Goal: Task Accomplishment & Management: Complete application form

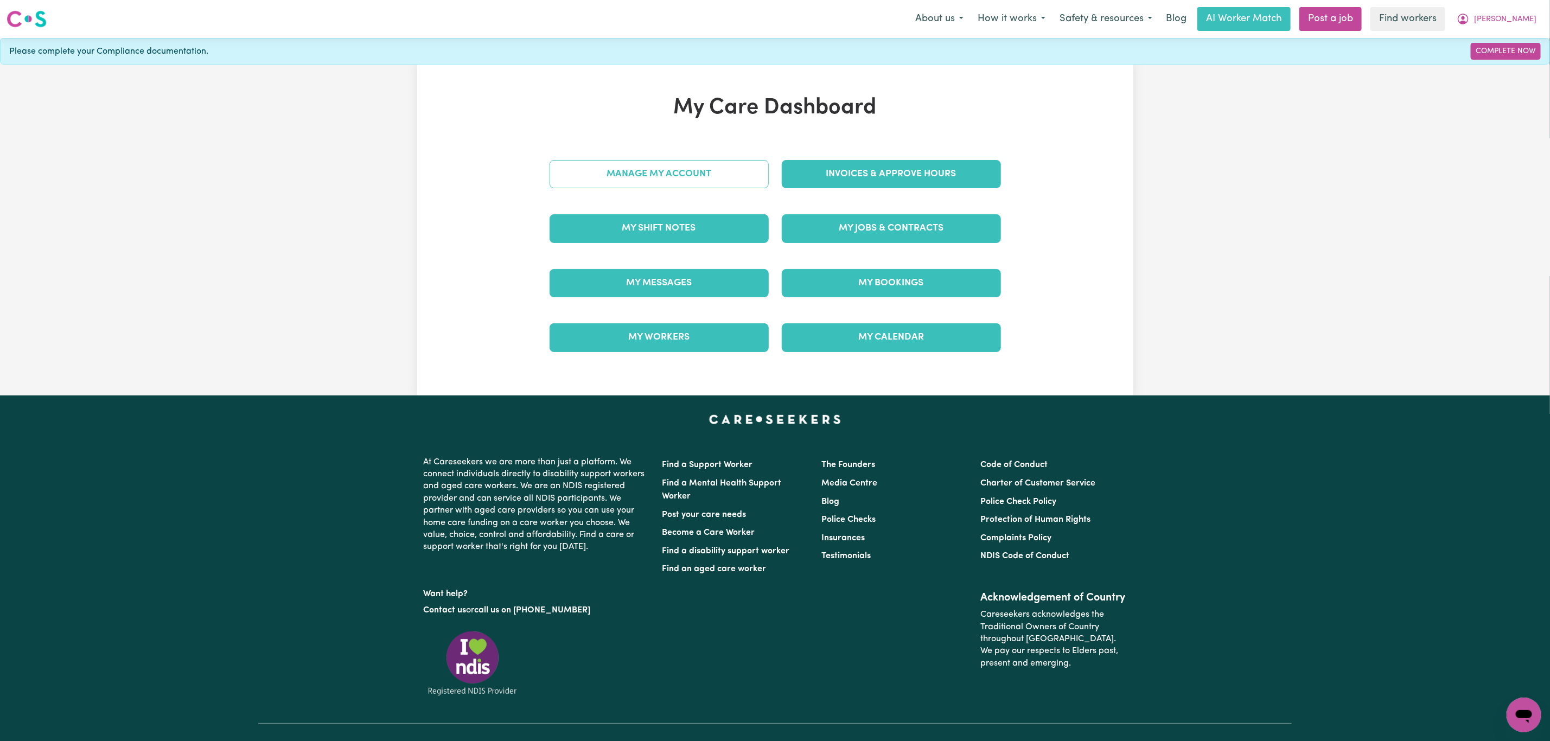
click at [619, 179] on link "Manage My Account" at bounding box center [659, 174] width 219 height 28
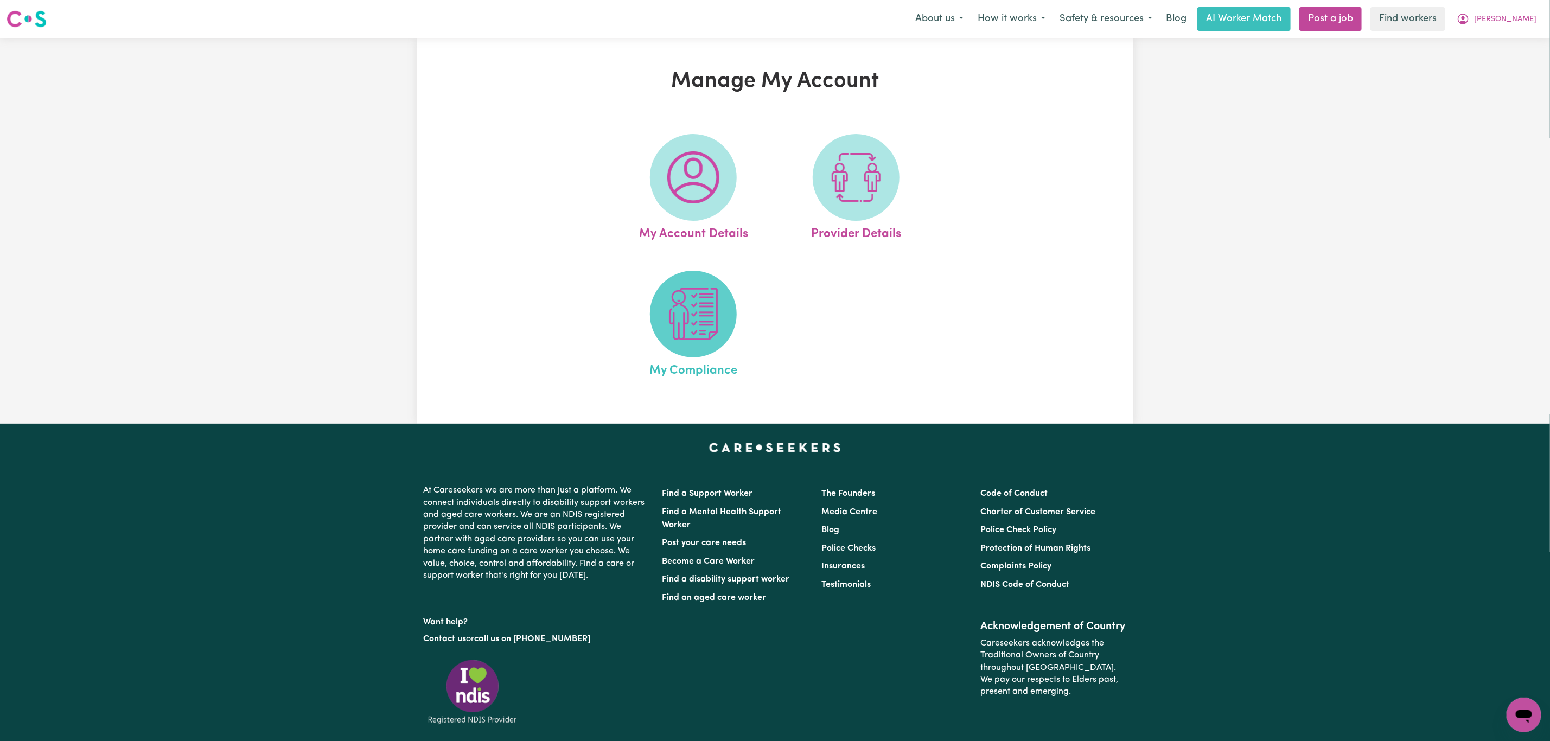
click at [691, 336] on img at bounding box center [693, 314] width 52 height 52
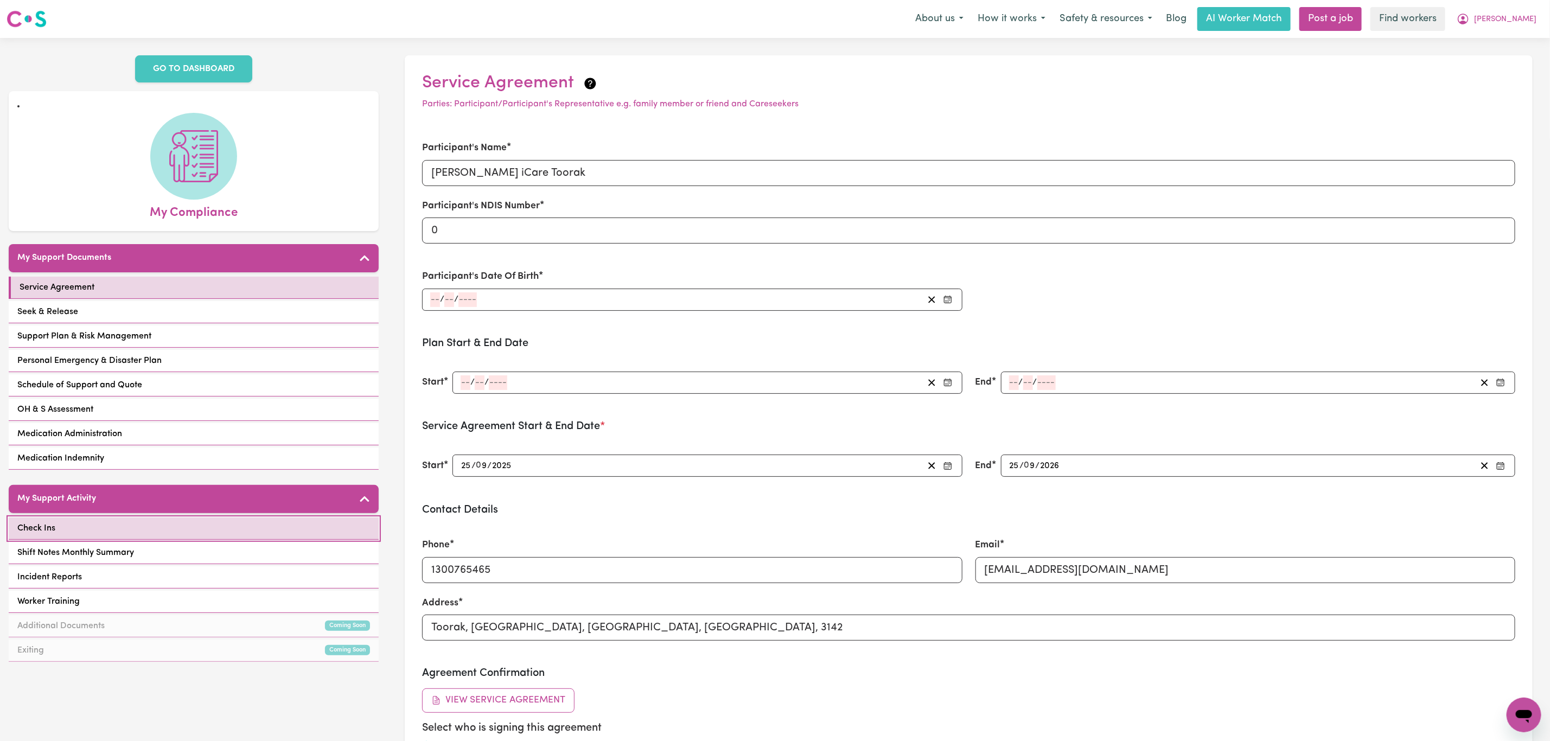
click at [155, 518] on link "Check Ins" at bounding box center [194, 529] width 370 height 22
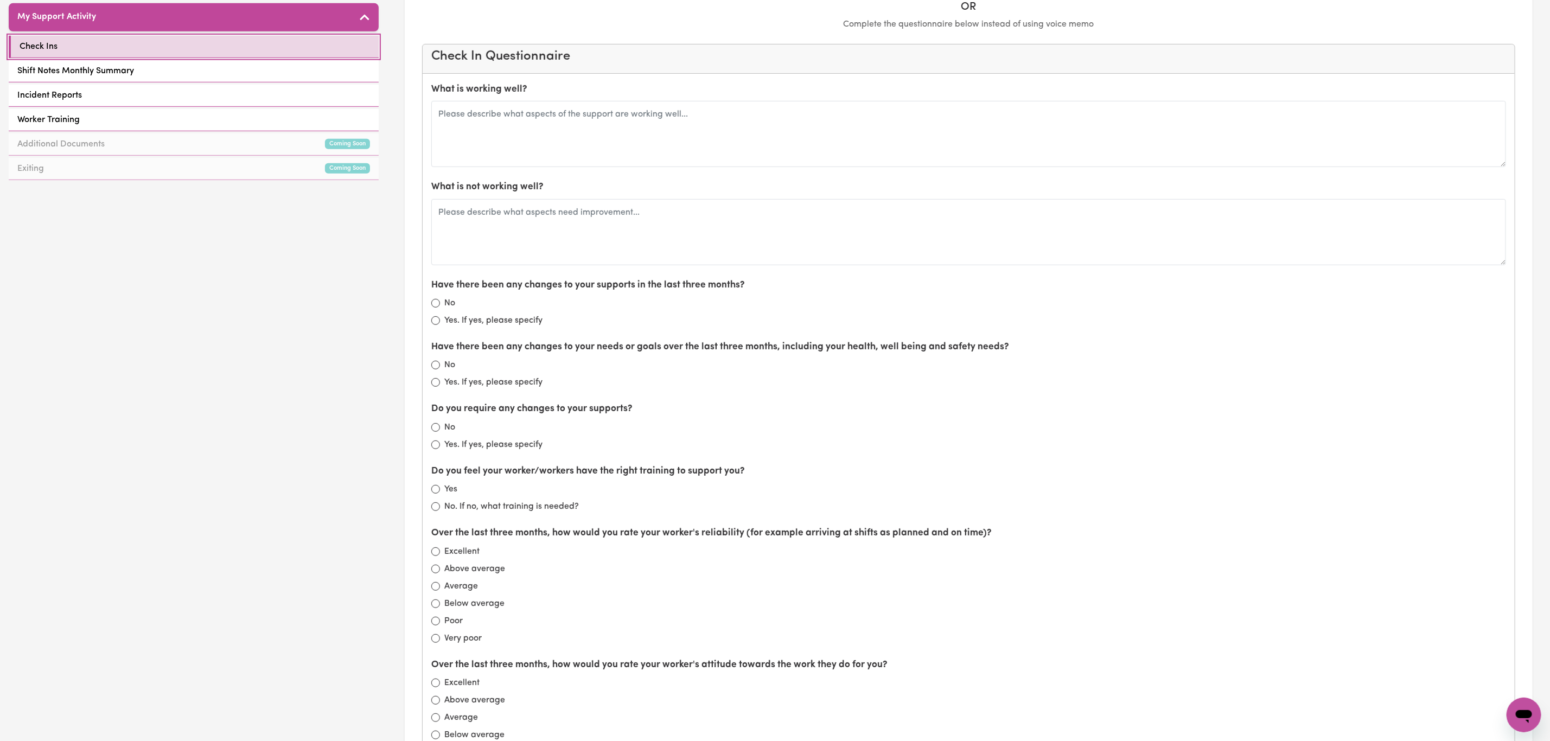
scroll to position [488, 0]
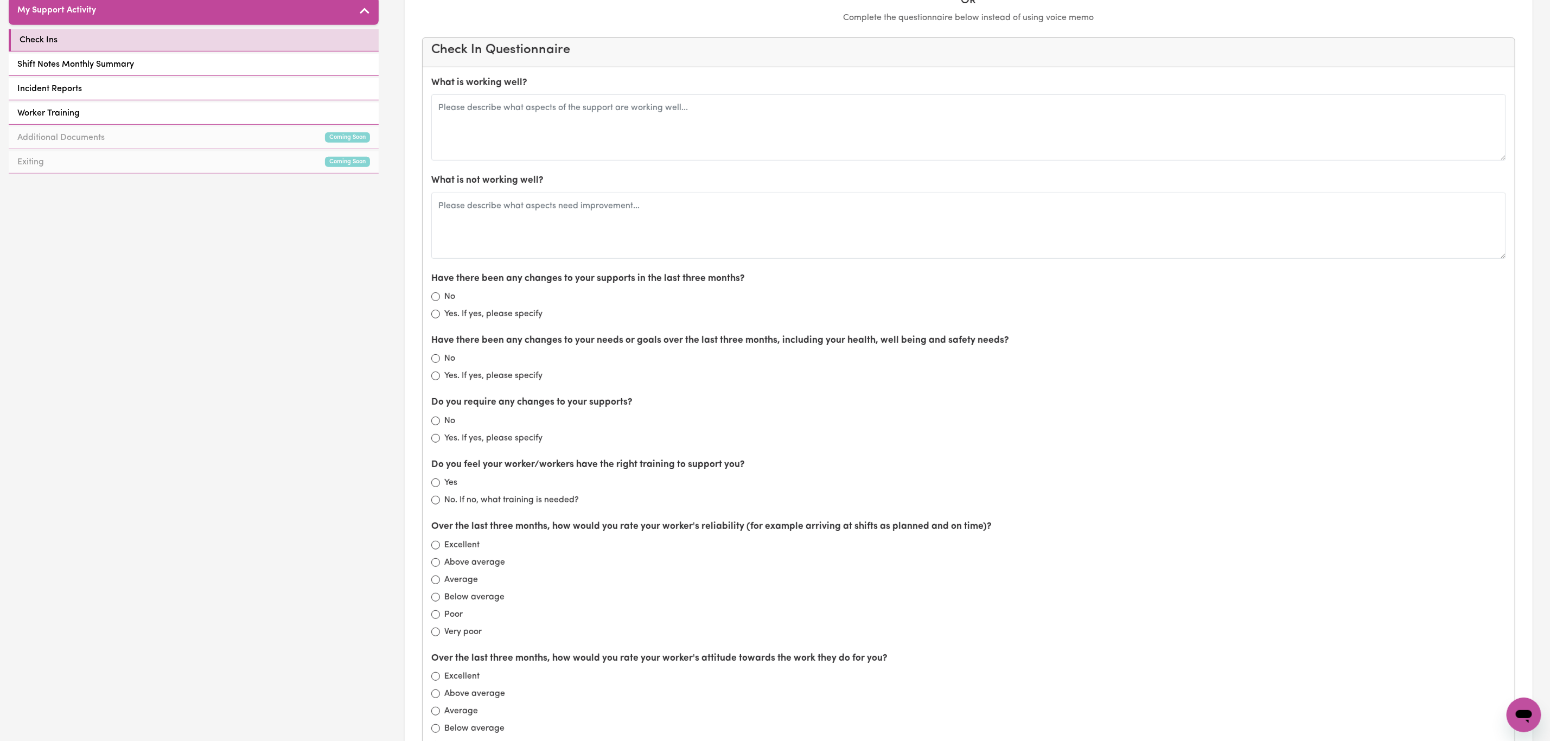
click at [448, 301] on label "No" at bounding box center [449, 296] width 11 height 13
click at [440, 301] on input "No" at bounding box center [435, 296] width 9 height 9
radio input "true"
click at [450, 362] on label "No" at bounding box center [449, 358] width 11 height 13
click at [440, 362] on input "No" at bounding box center [435, 358] width 9 height 9
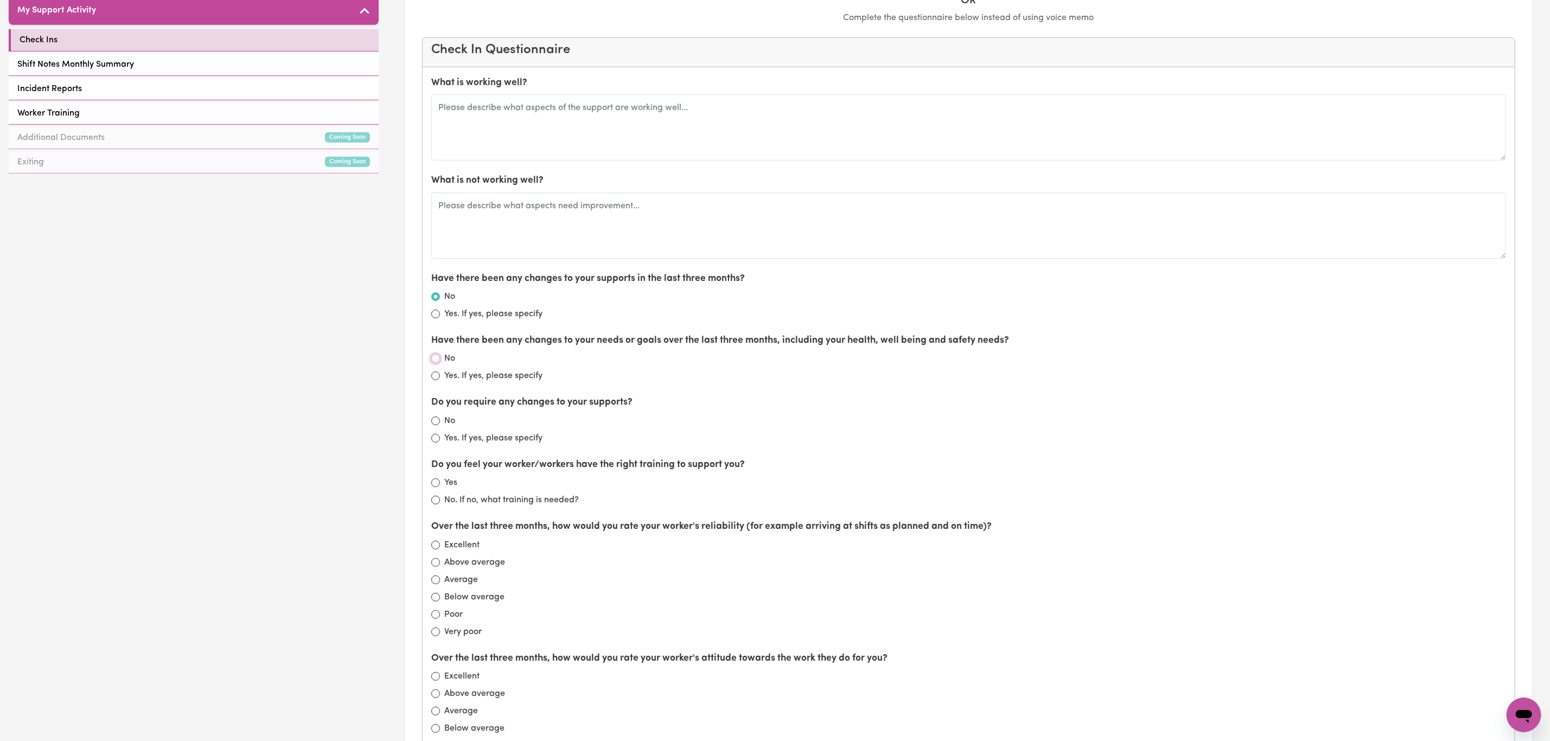
radio input "true"
click at [437, 363] on input "No" at bounding box center [435, 358] width 9 height 9
click at [438, 363] on input "No" at bounding box center [435, 358] width 9 height 9
click at [436, 363] on input "No" at bounding box center [435, 358] width 9 height 9
click at [436, 425] on input "No" at bounding box center [435, 421] width 9 height 9
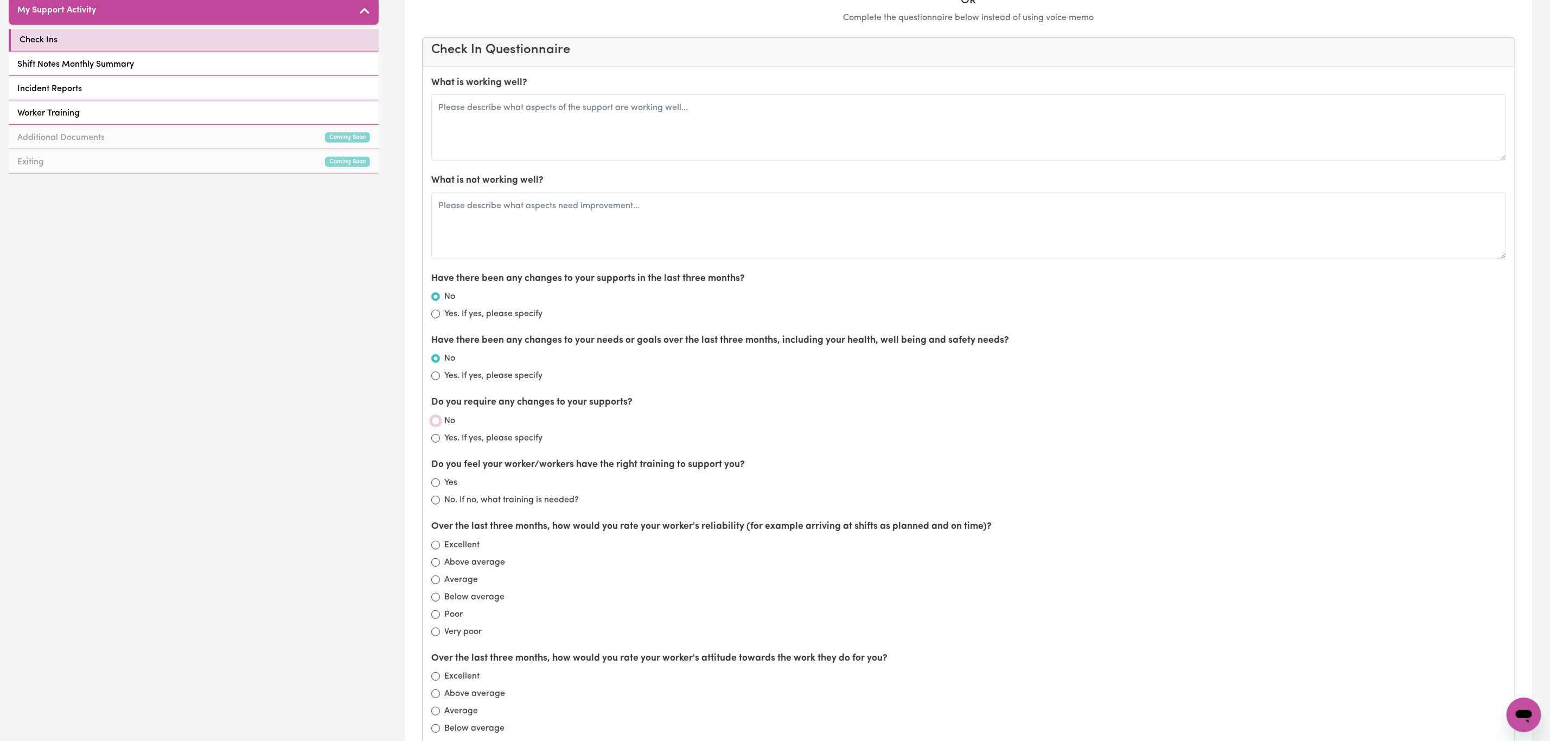
radio input "true"
click at [438, 487] on input "Yes" at bounding box center [435, 483] width 9 height 9
radio input "true"
click at [513, 141] on textarea at bounding box center [968, 127] width 1075 height 66
click at [671, 120] on textarea "[PERSON_NAME] is very happy with support from [PERSON_NAME]" at bounding box center [968, 127] width 1075 height 66
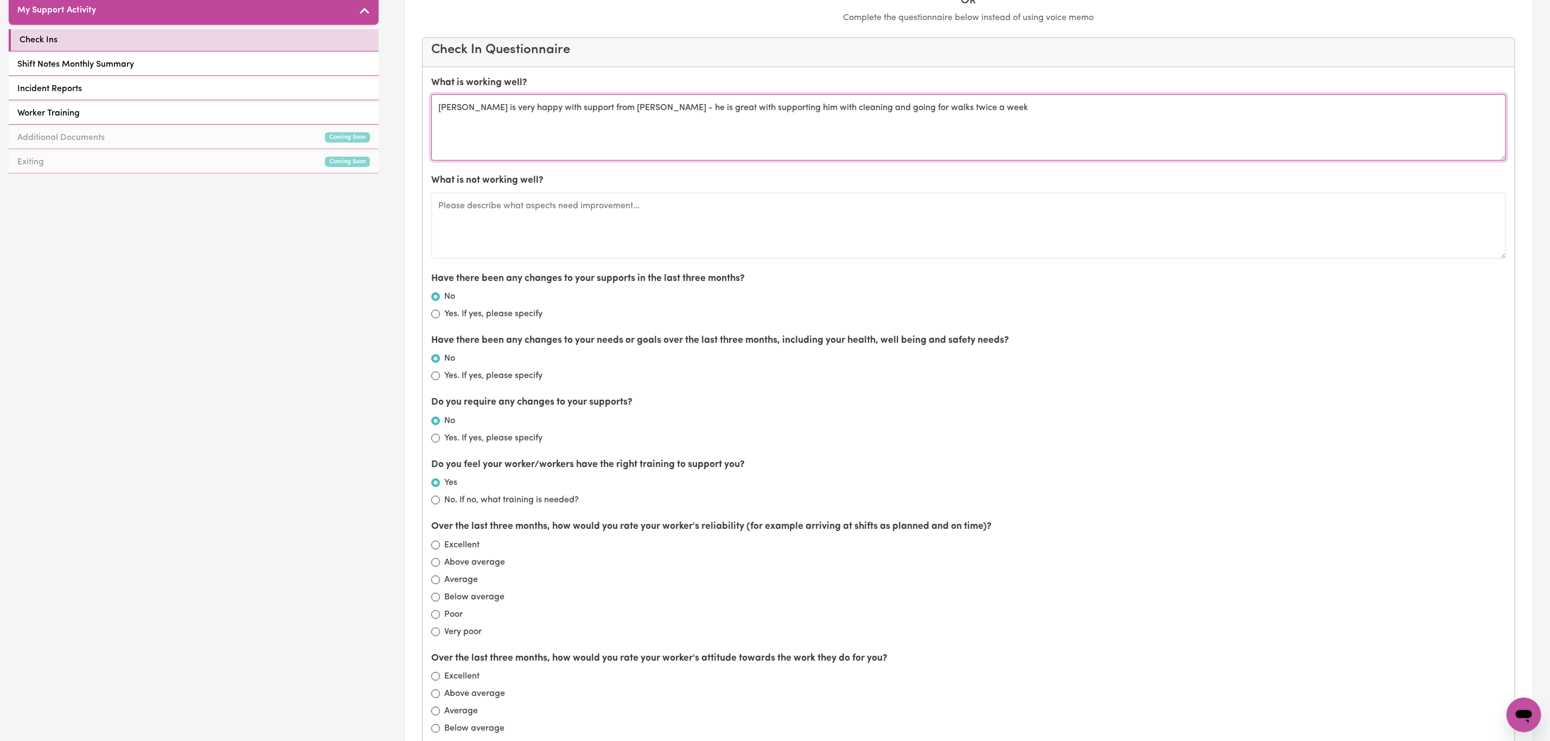
scroll to position [570, 0]
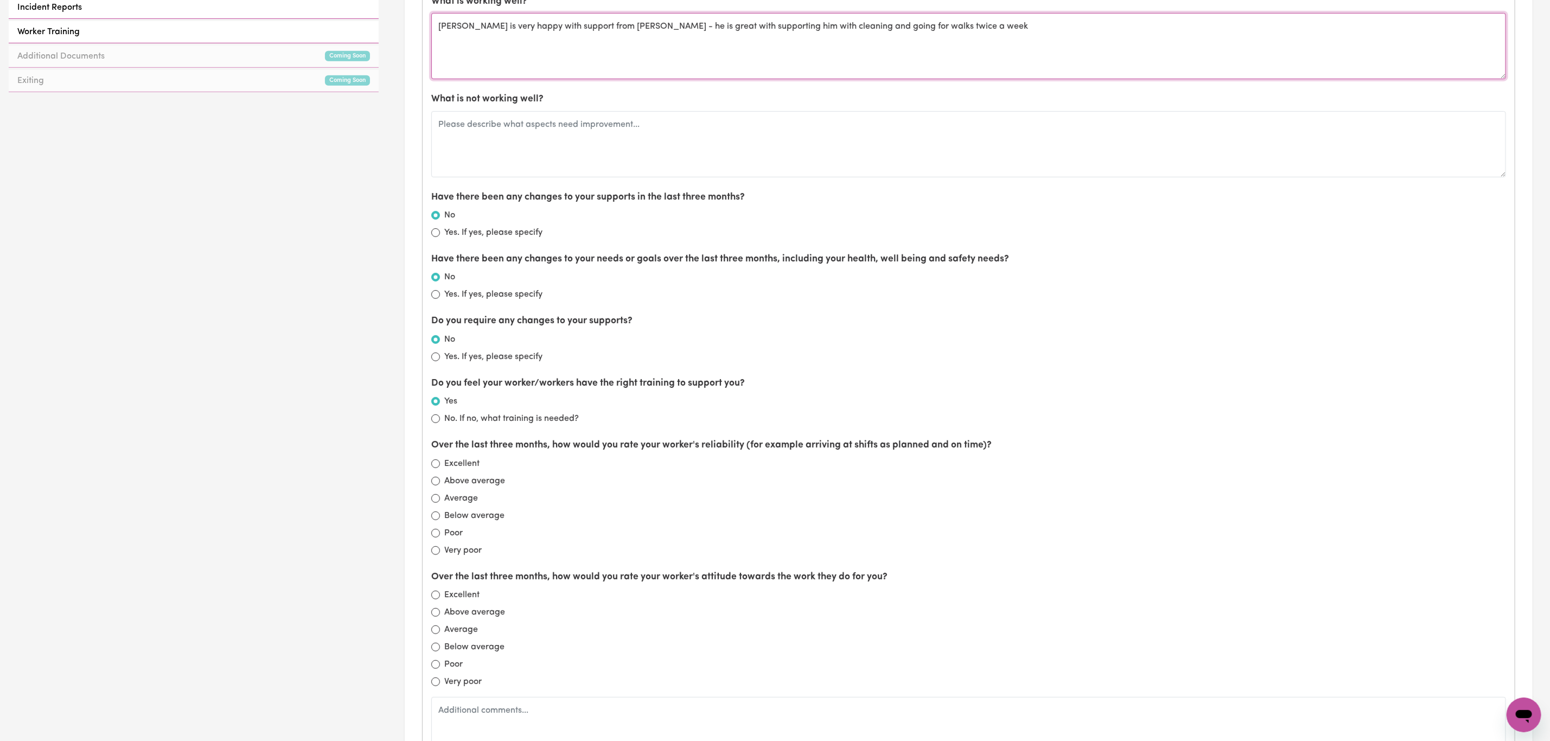
type textarea "[PERSON_NAME] is very happy with support from [PERSON_NAME] - he is great with …"
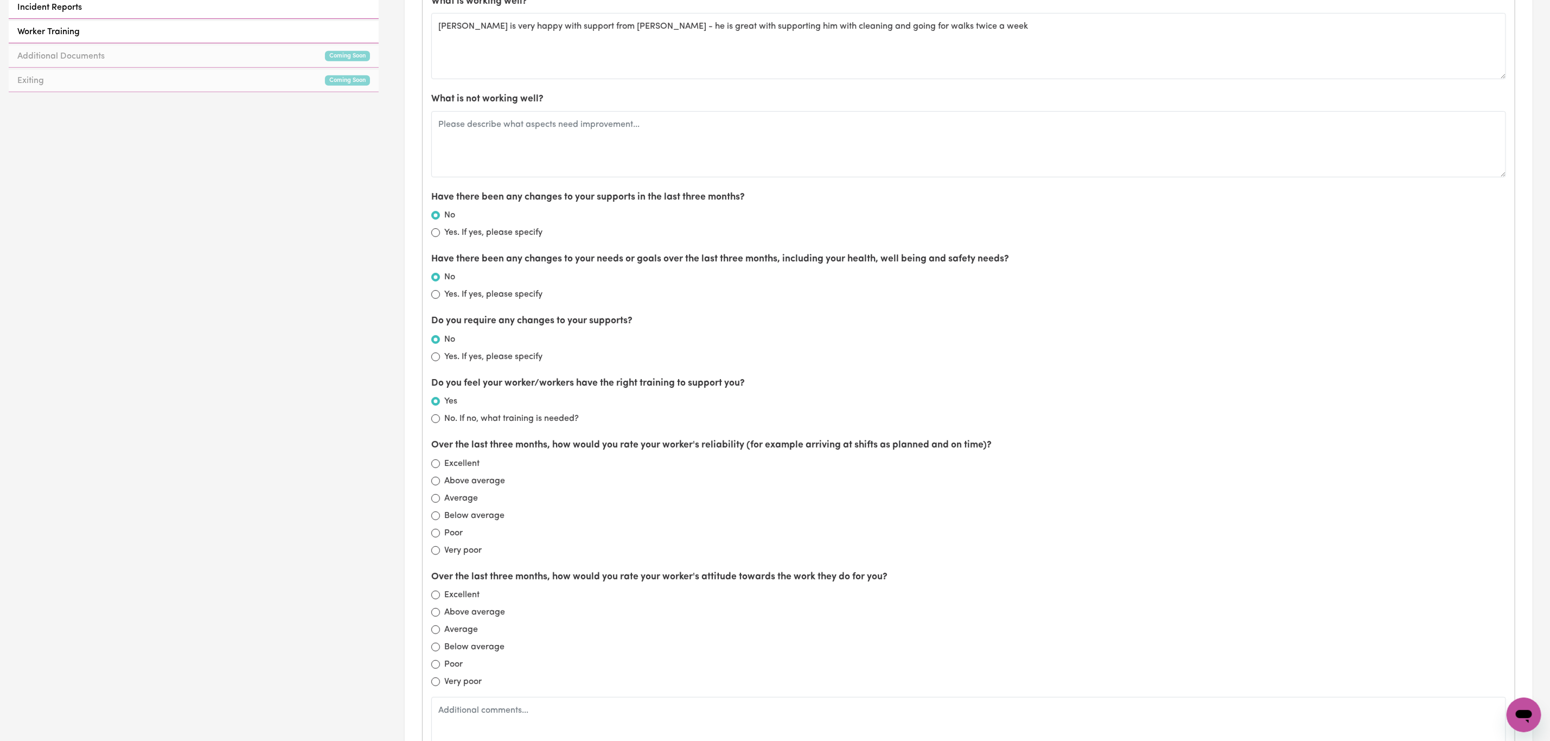
click at [459, 301] on label "Yes. If yes, please specify" at bounding box center [493, 294] width 98 height 13
click at [440, 299] on input "Yes. If yes, please specify" at bounding box center [435, 294] width 9 height 9
radio input "true"
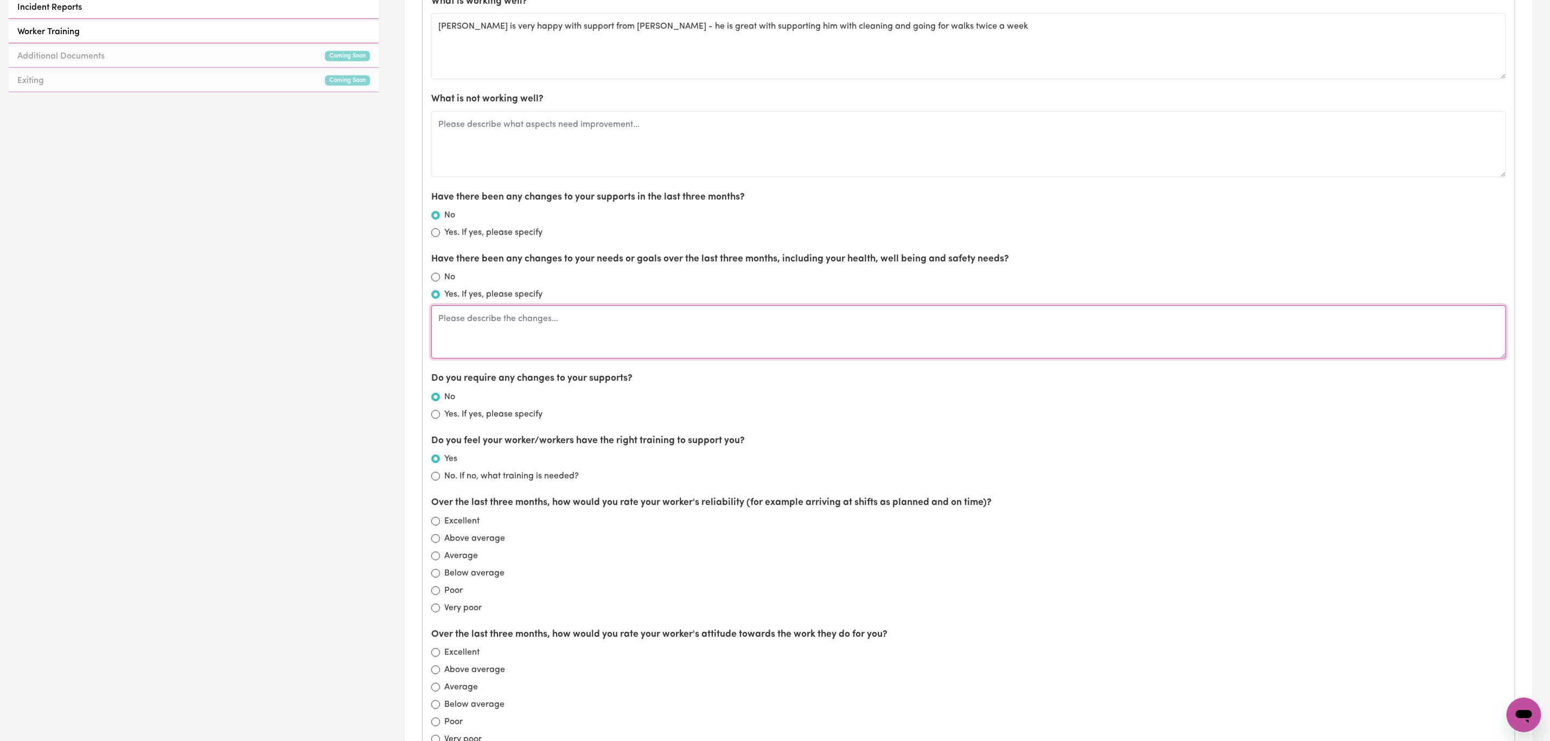
click at [443, 322] on textarea at bounding box center [968, 332] width 1075 height 53
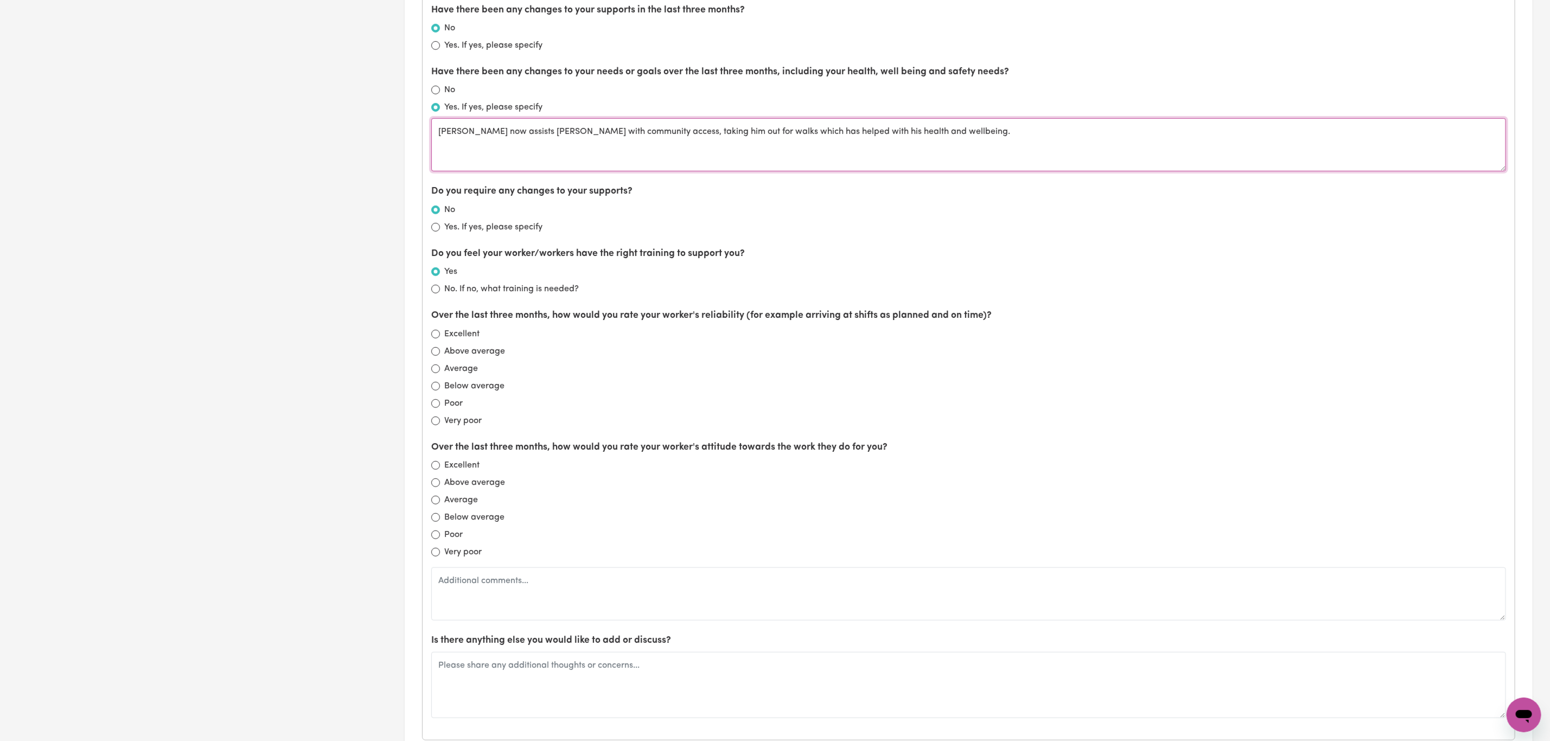
scroll to position [814, 0]
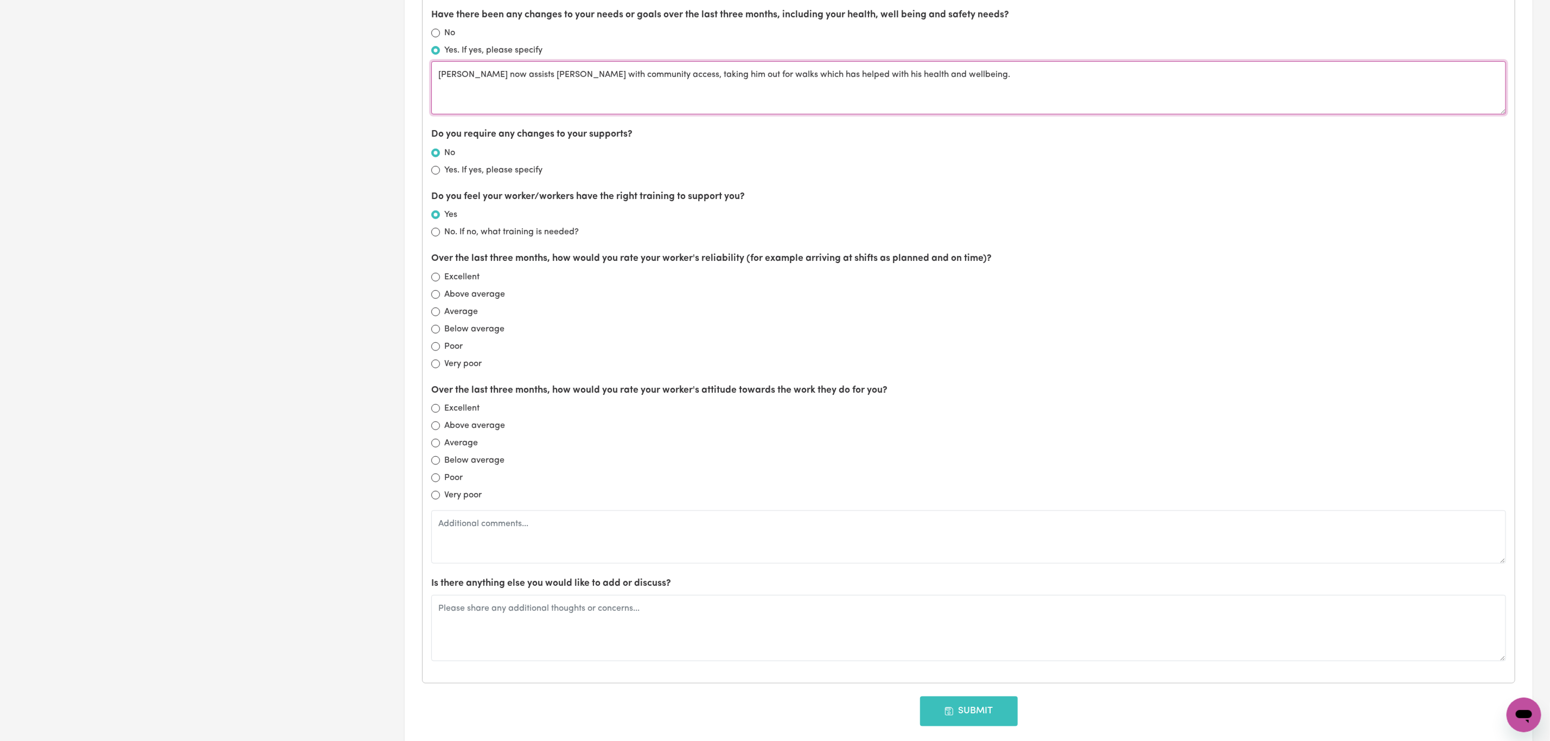
type textarea "[PERSON_NAME] now assists [PERSON_NAME] with community access, taking him out f…"
click at [472, 282] on label "Excellent" at bounding box center [461, 277] width 35 height 13
click at [440, 282] on input "Excellent" at bounding box center [435, 277] width 9 height 9
radio input "true"
click at [450, 414] on label "Excellent" at bounding box center [461, 408] width 35 height 13
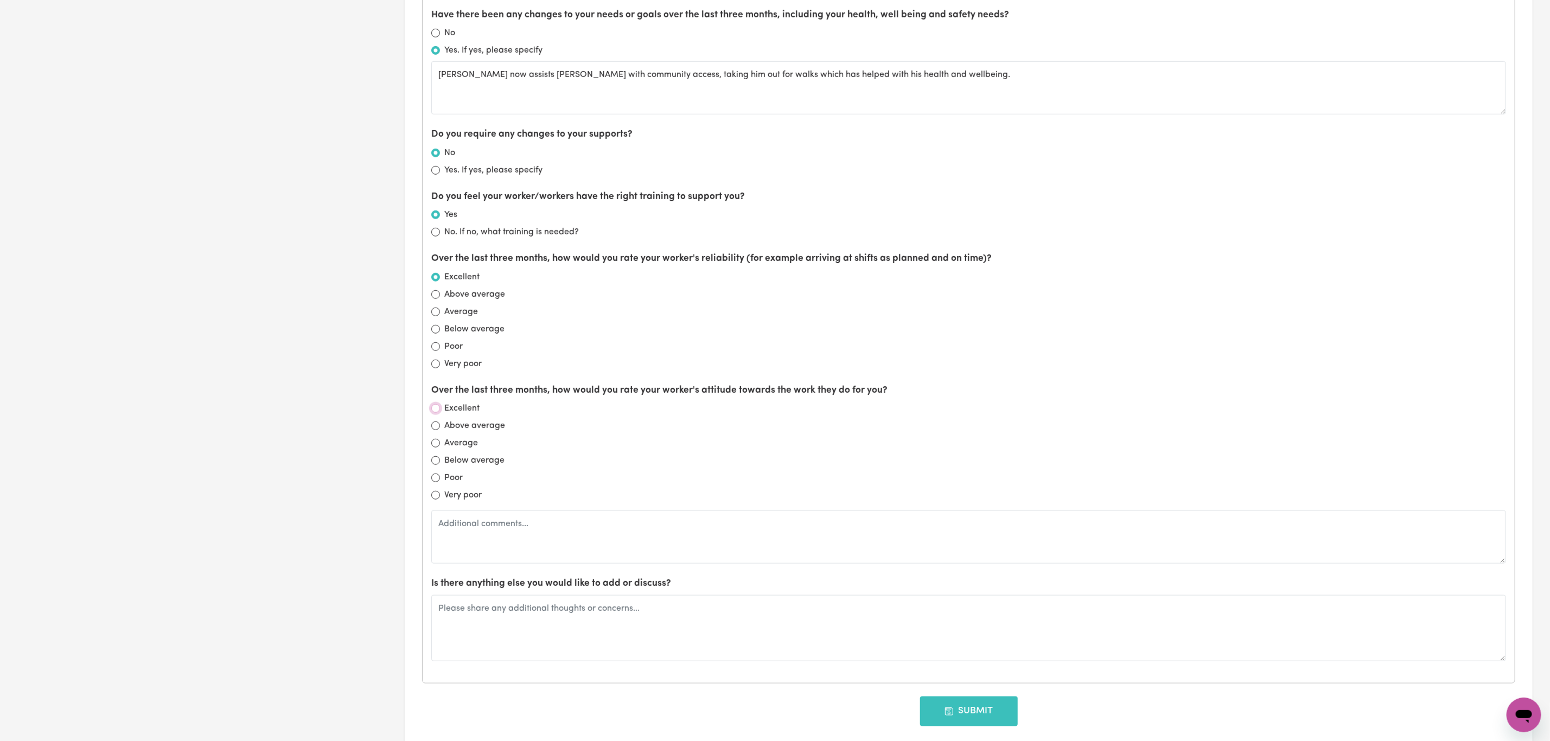
click at [440, 413] on input "Excellent" at bounding box center [435, 408] width 9 height 9
radio input "true"
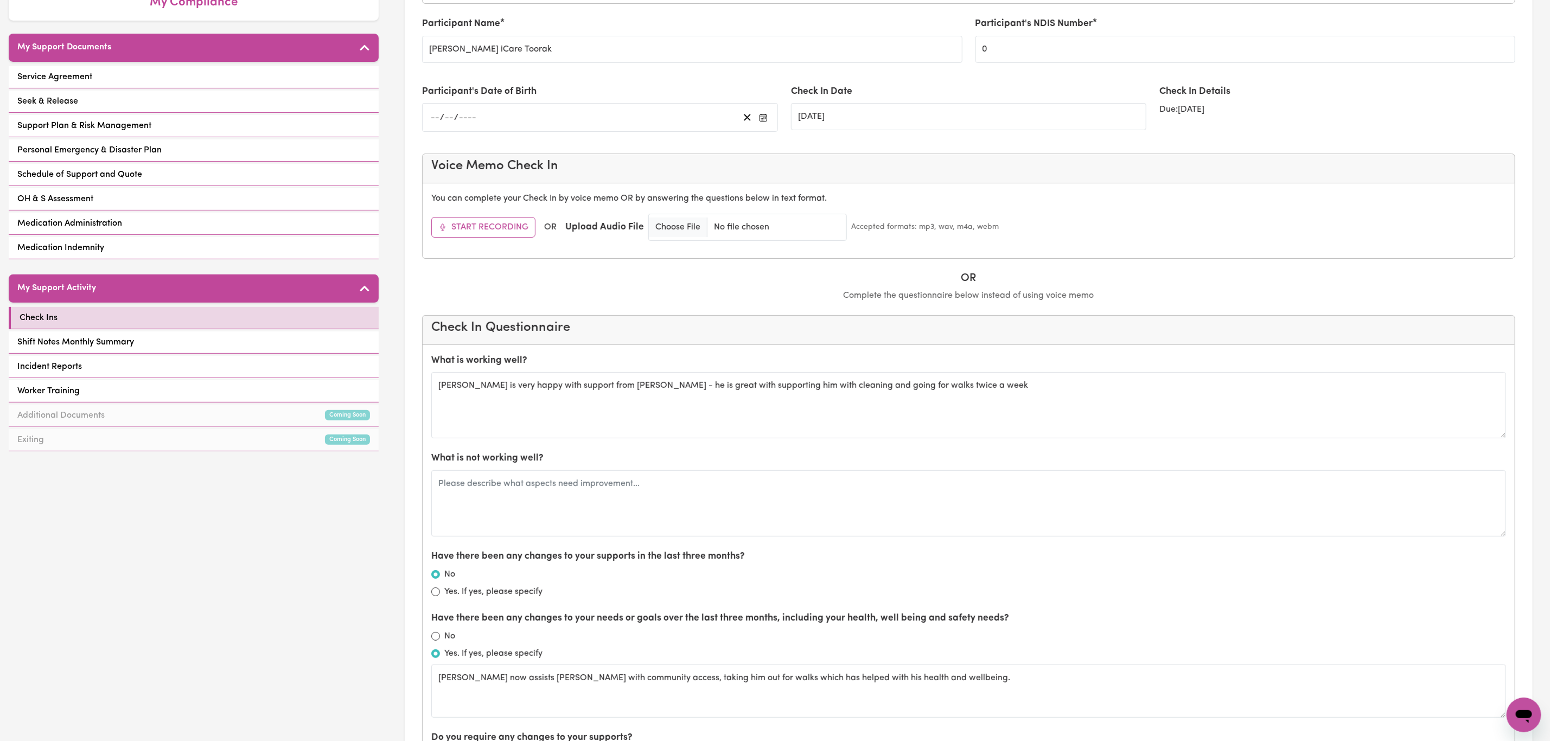
scroll to position [0, 0]
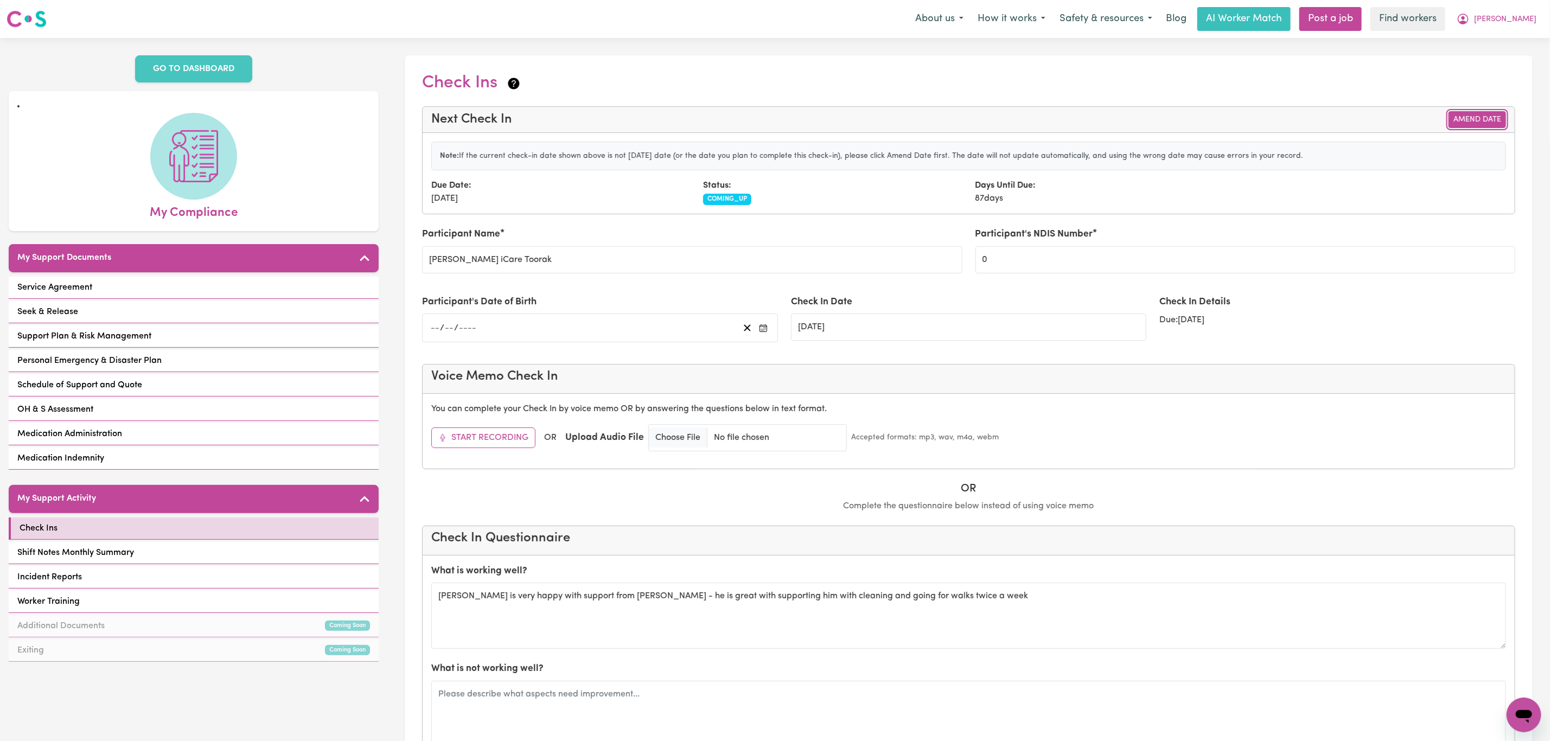
click at [1484, 119] on button "Amend Date" at bounding box center [1478, 119] width 58 height 17
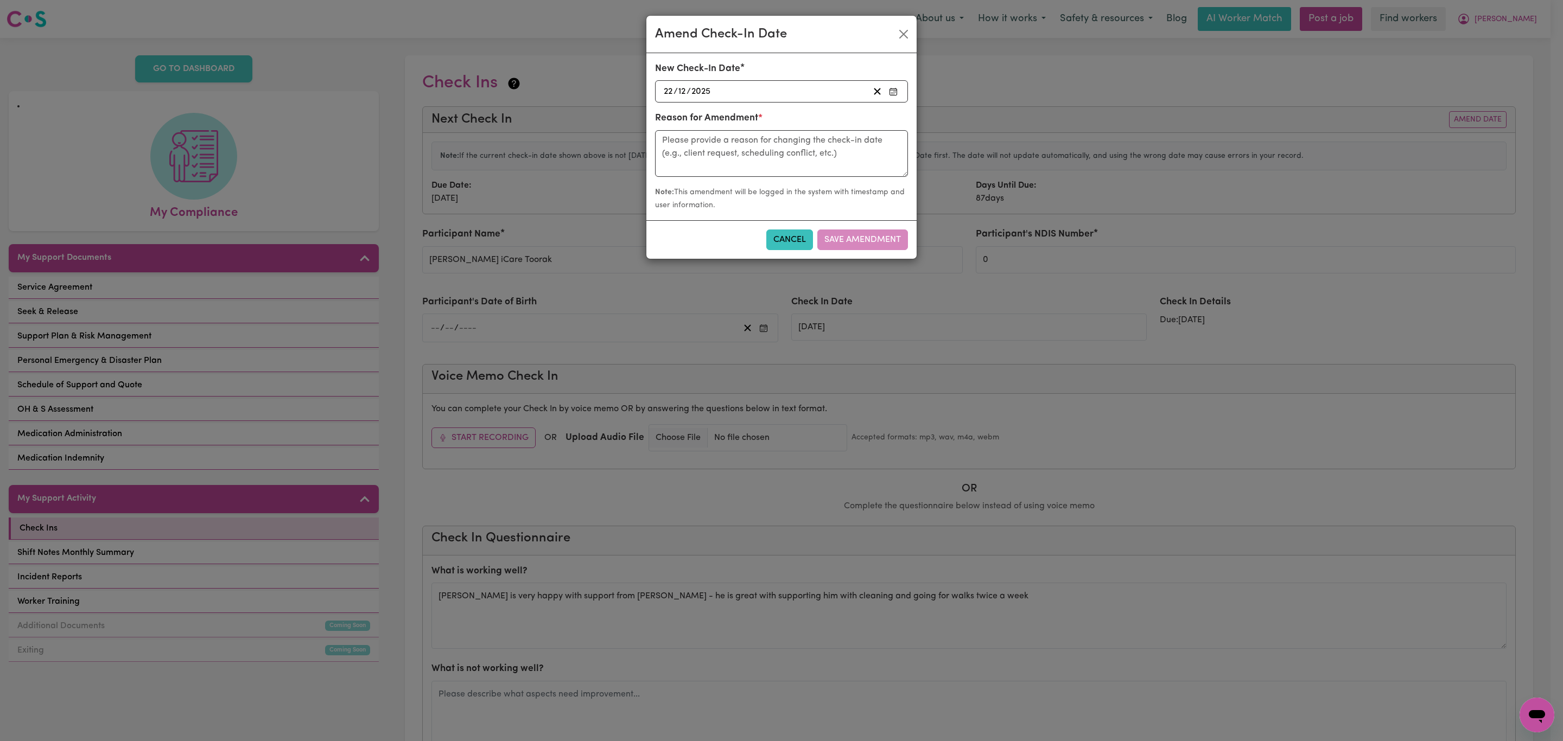
click at [726, 88] on div "[DATE] [DATE]" at bounding box center [765, 91] width 207 height 15
click at [696, 116] on button "‹" at bounding box center [692, 115] width 24 height 24
click at [750, 224] on abbr "25" at bounding box center [751, 219] width 10 height 9
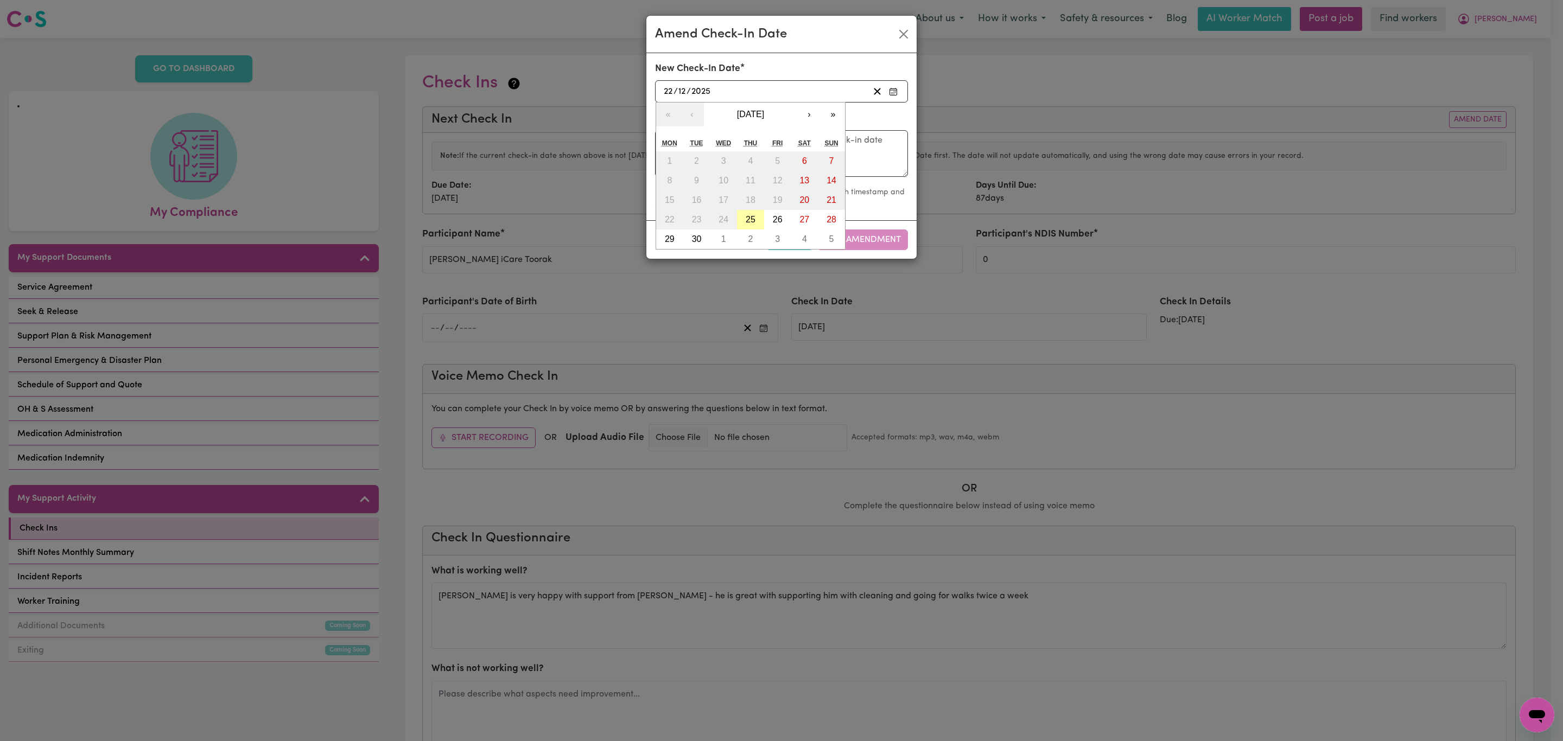
type input "[DATE]"
type input "25"
type input "9"
click at [804, 180] on div "Reason for Amendment *" at bounding box center [781, 148] width 266 height 74
click at [796, 154] on textarea at bounding box center [781, 153] width 253 height 47
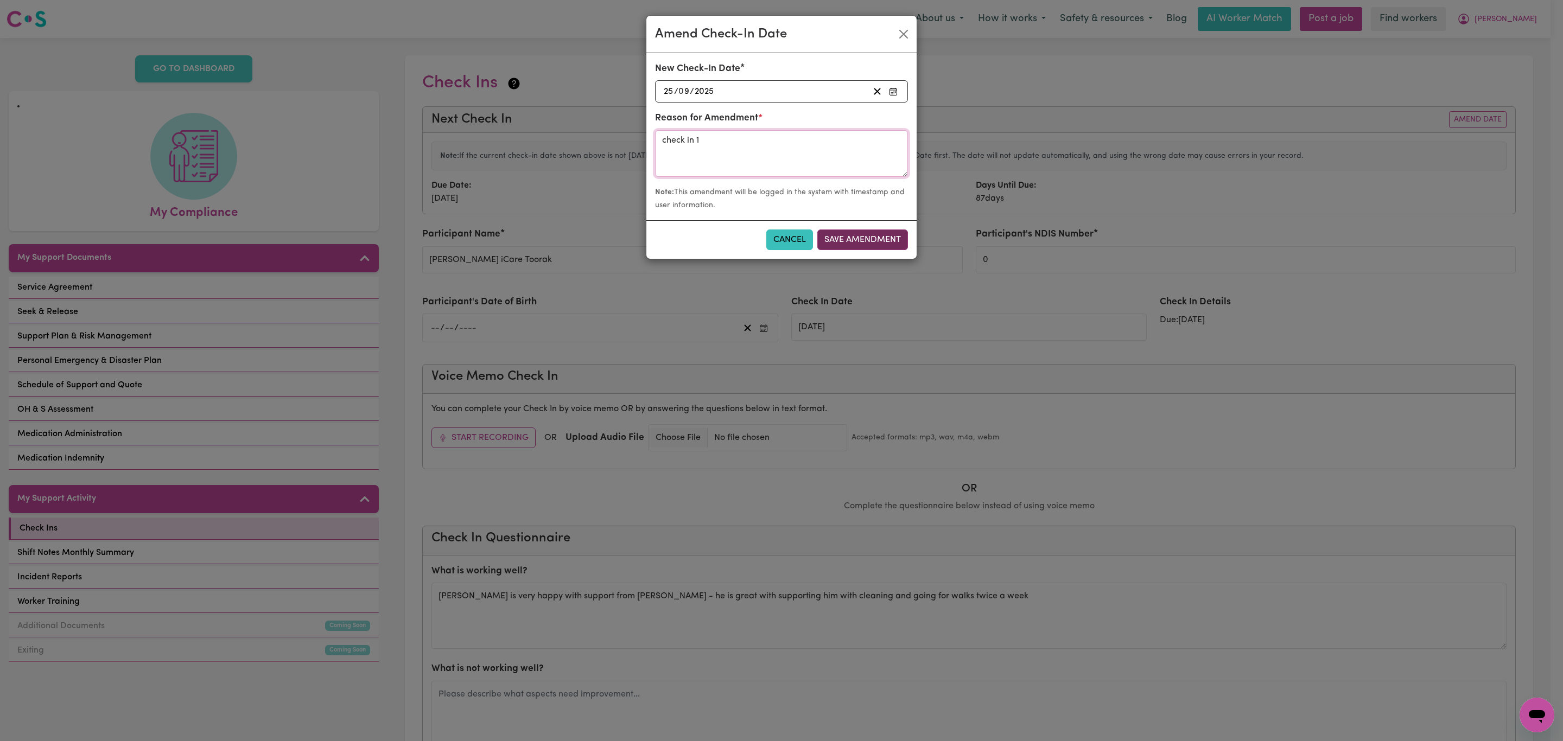
type textarea "check in 1"
drag, startPoint x: 856, startPoint y: 246, endPoint x: 818, endPoint y: 269, distance: 44.8
click at [856, 246] on button "Save Amendment" at bounding box center [862, 240] width 91 height 21
type input "[DATE]"
radio input "false"
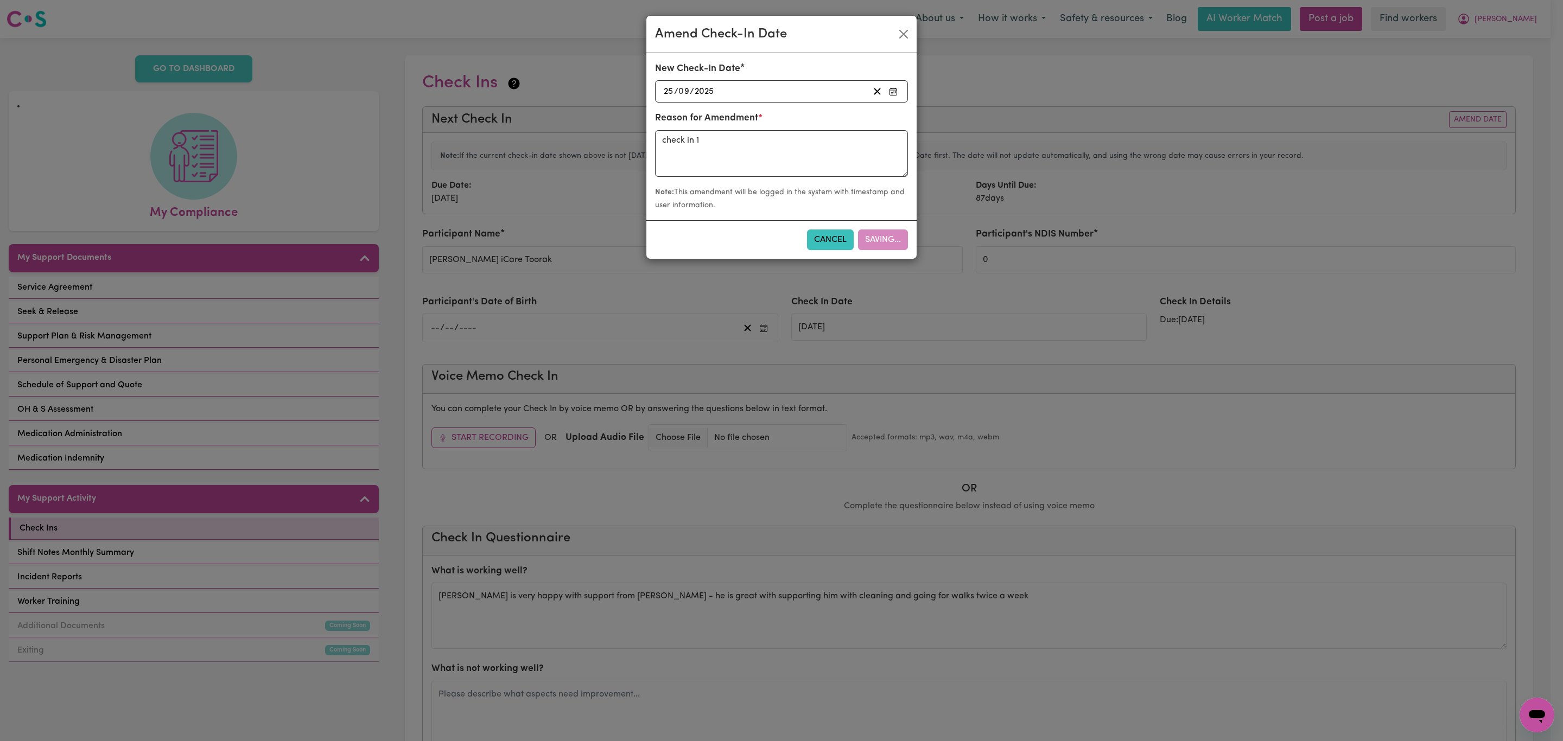
radio input "false"
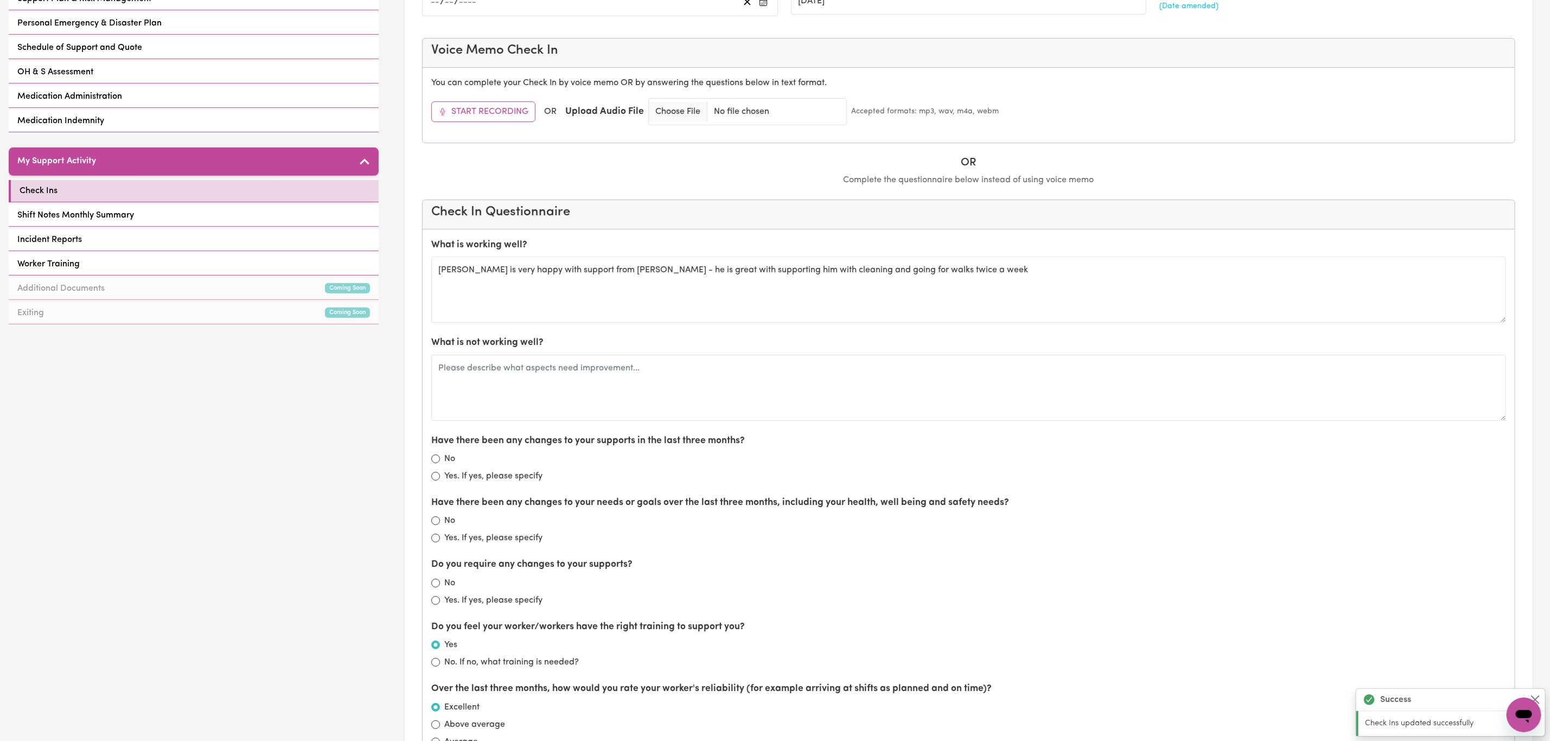
scroll to position [407, 0]
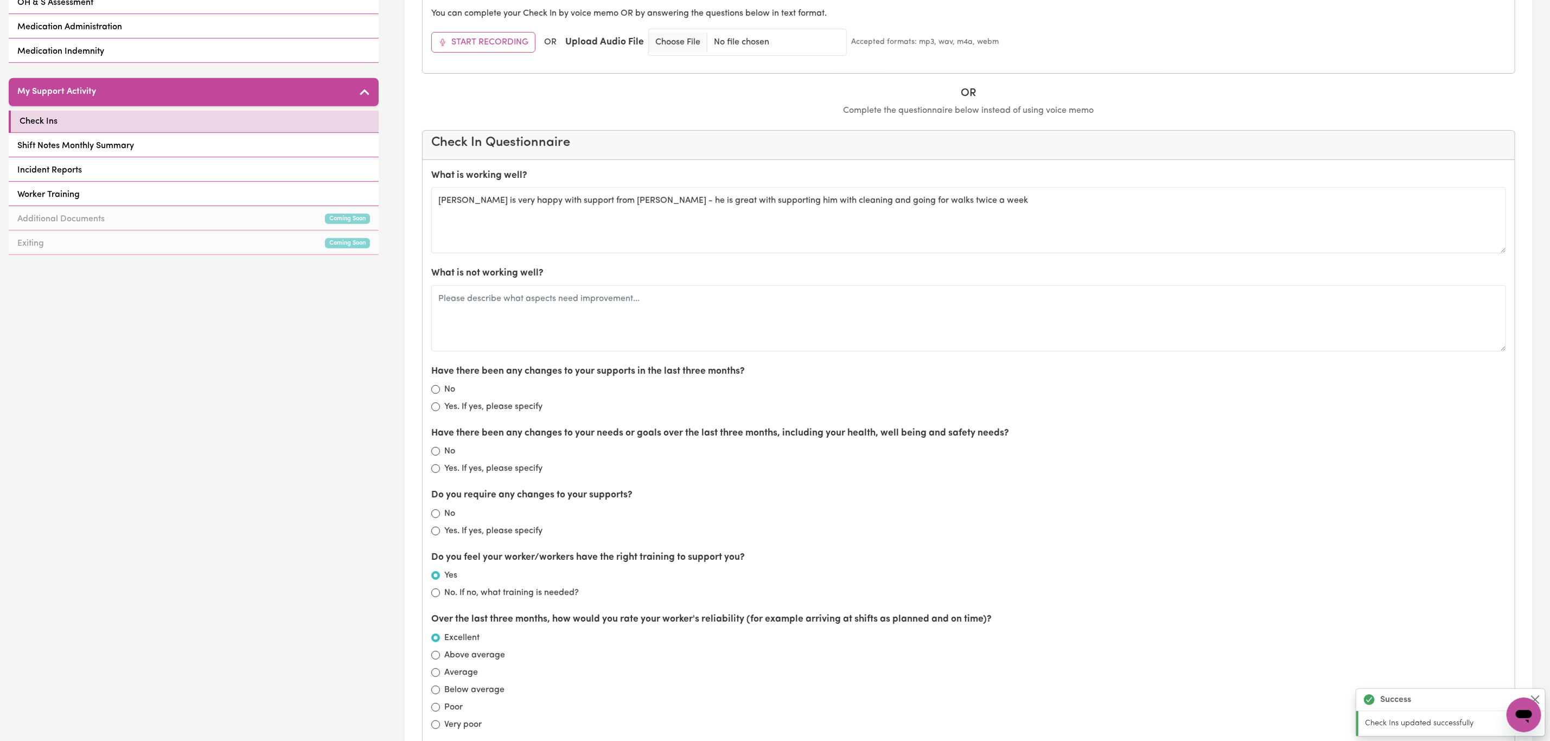
click at [448, 393] on label "No" at bounding box center [449, 389] width 11 height 13
click at [440, 393] on input "No" at bounding box center [435, 389] width 9 height 9
radio input "true"
click at [444, 455] on label "No" at bounding box center [449, 451] width 11 height 13
click at [440, 455] on input "No" at bounding box center [435, 451] width 9 height 9
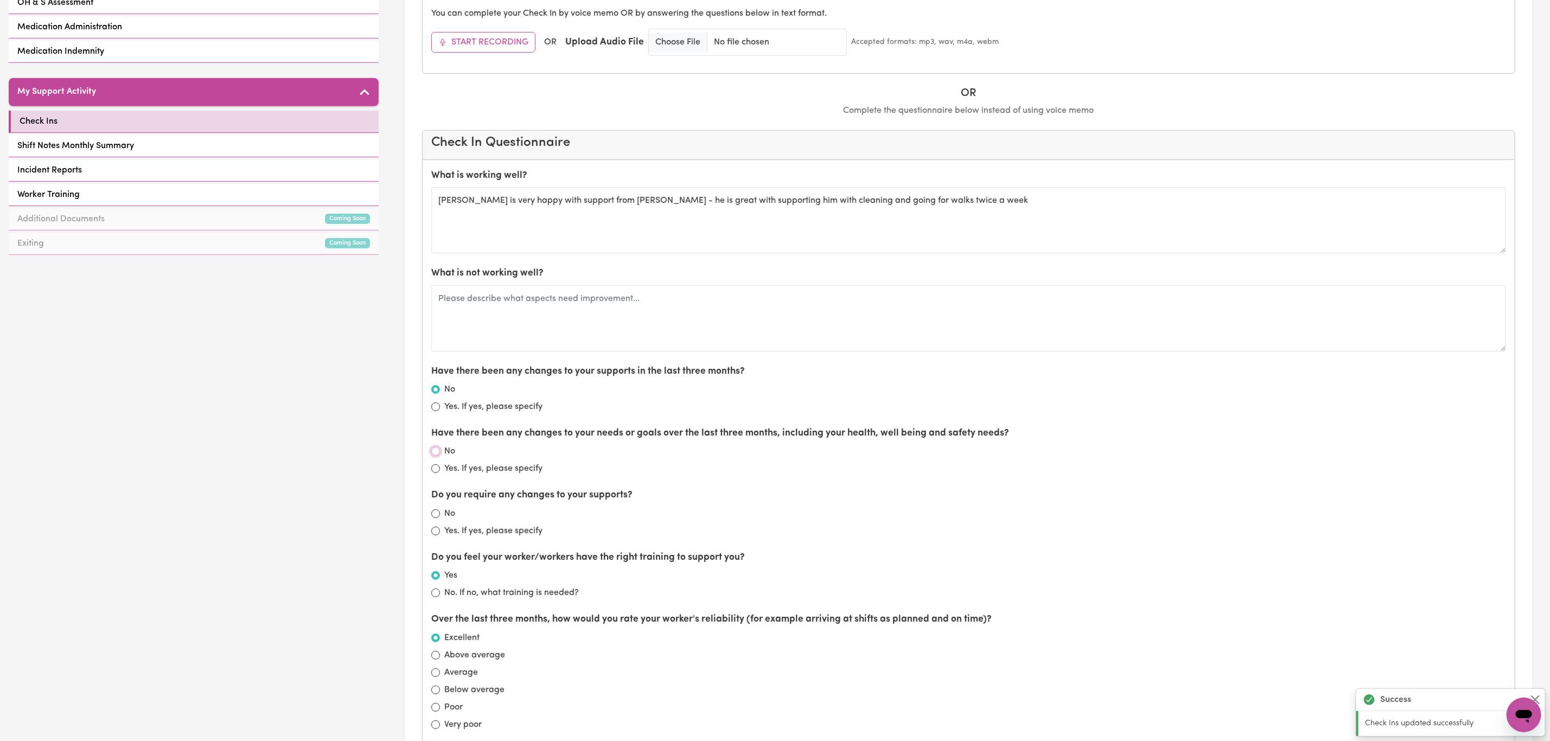
radio input "true"
click at [451, 517] on label "No" at bounding box center [449, 513] width 11 height 13
click at [440, 517] on input "No" at bounding box center [435, 514] width 9 height 9
radio input "true"
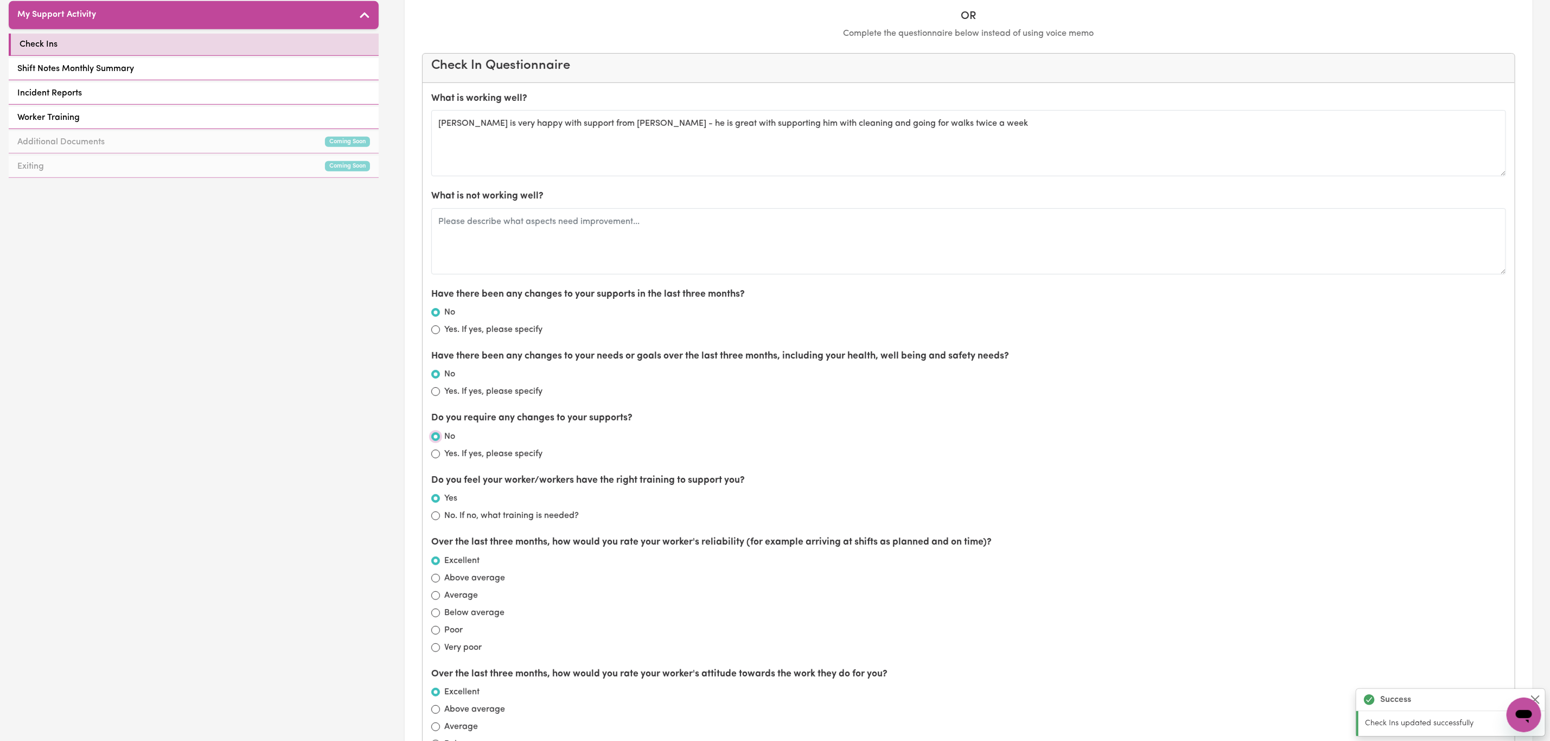
scroll to position [488, 0]
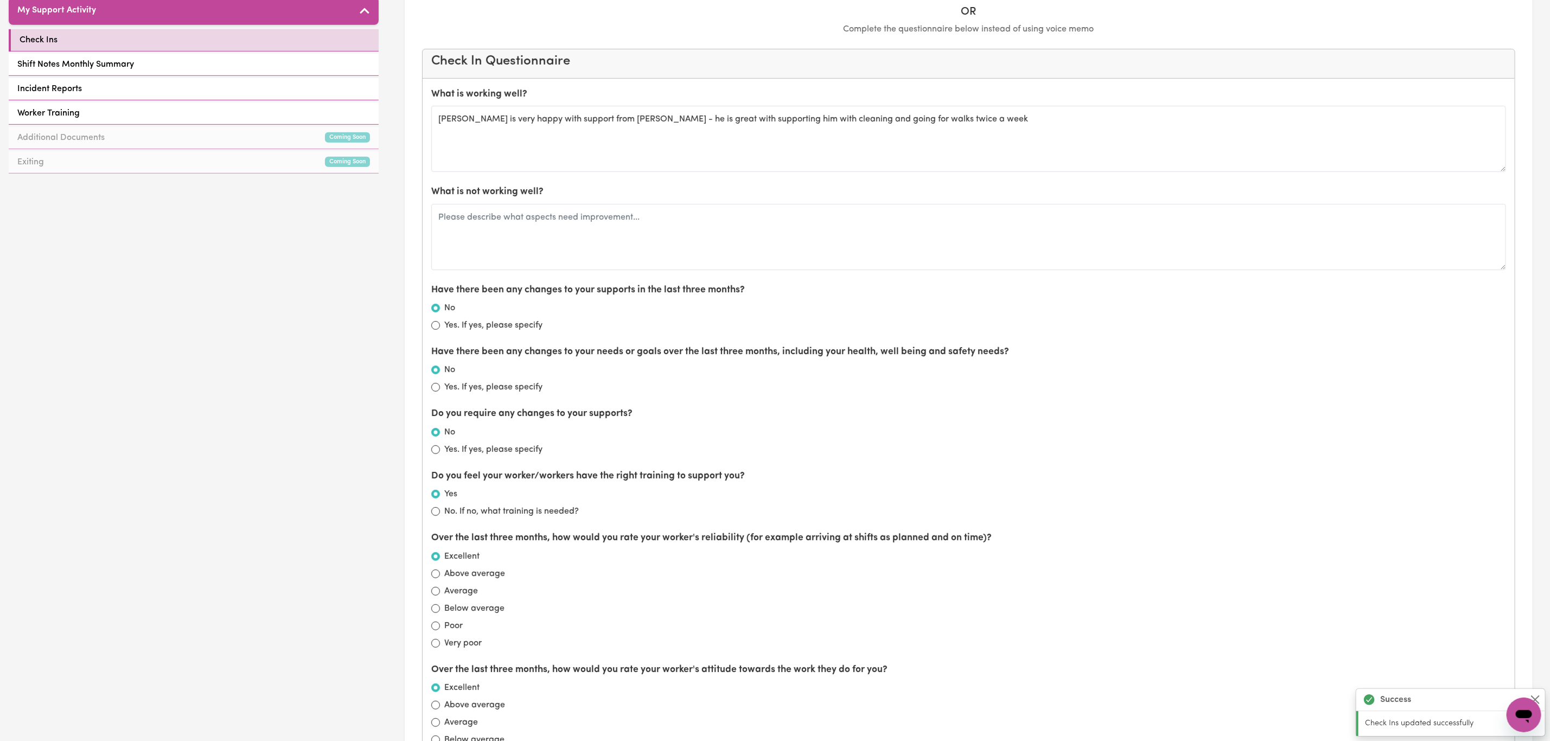
click at [473, 455] on label "Yes. If yes, please specify" at bounding box center [493, 449] width 98 height 13
click at [440, 454] on input "Yes. If yes, please specify" at bounding box center [435, 450] width 9 height 9
radio input "true"
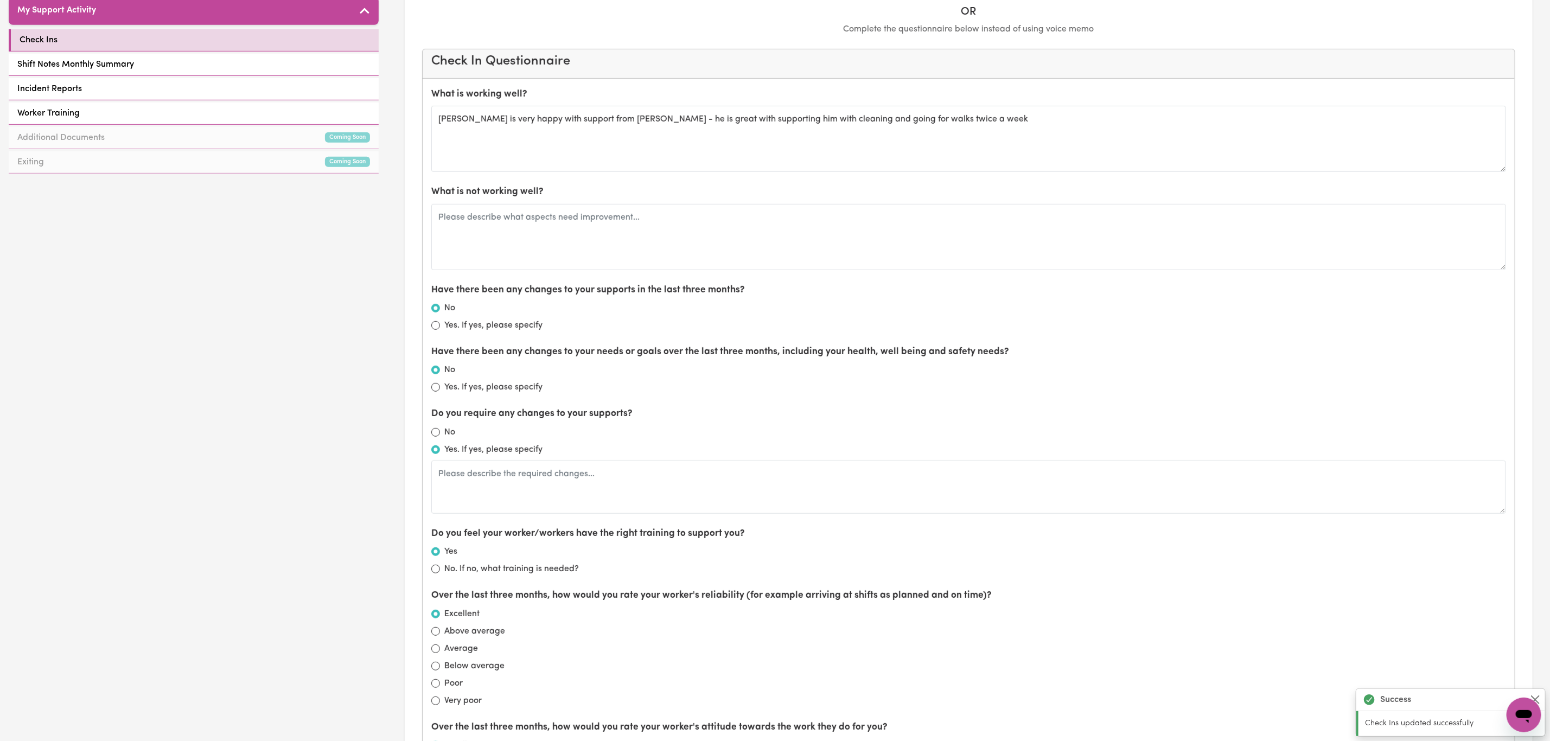
click at [473, 455] on label "Yes. If yes, please specify" at bounding box center [493, 449] width 98 height 13
click at [440, 454] on input "Yes. If yes, please specify" at bounding box center [435, 450] width 9 height 9
click at [440, 437] on input "No" at bounding box center [435, 432] width 9 height 9
radio input "true"
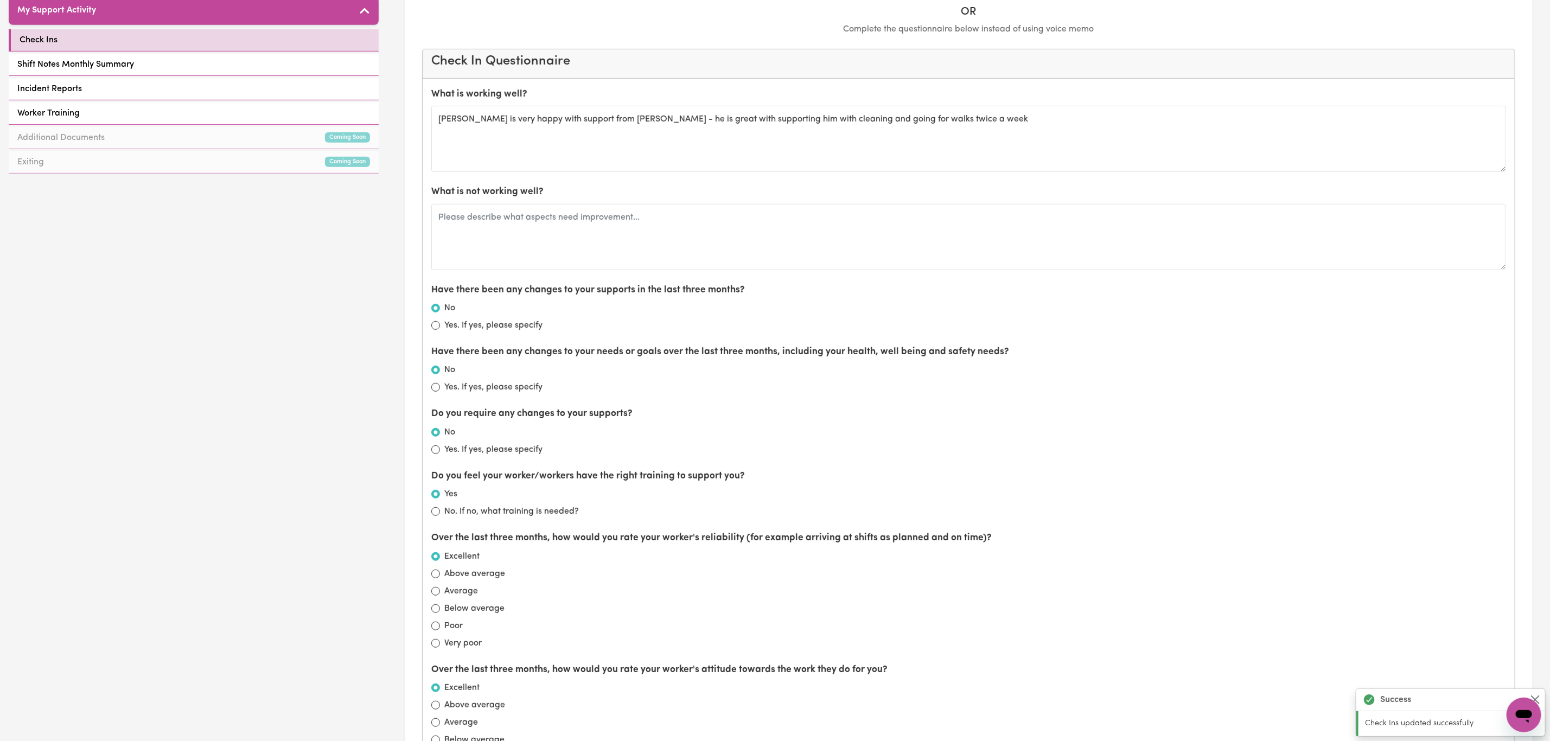
click at [488, 394] on label "Yes. If yes, please specify" at bounding box center [493, 387] width 98 height 13
click at [440, 392] on input "Yes. If yes, please specify" at bounding box center [435, 387] width 9 height 9
radio input "true"
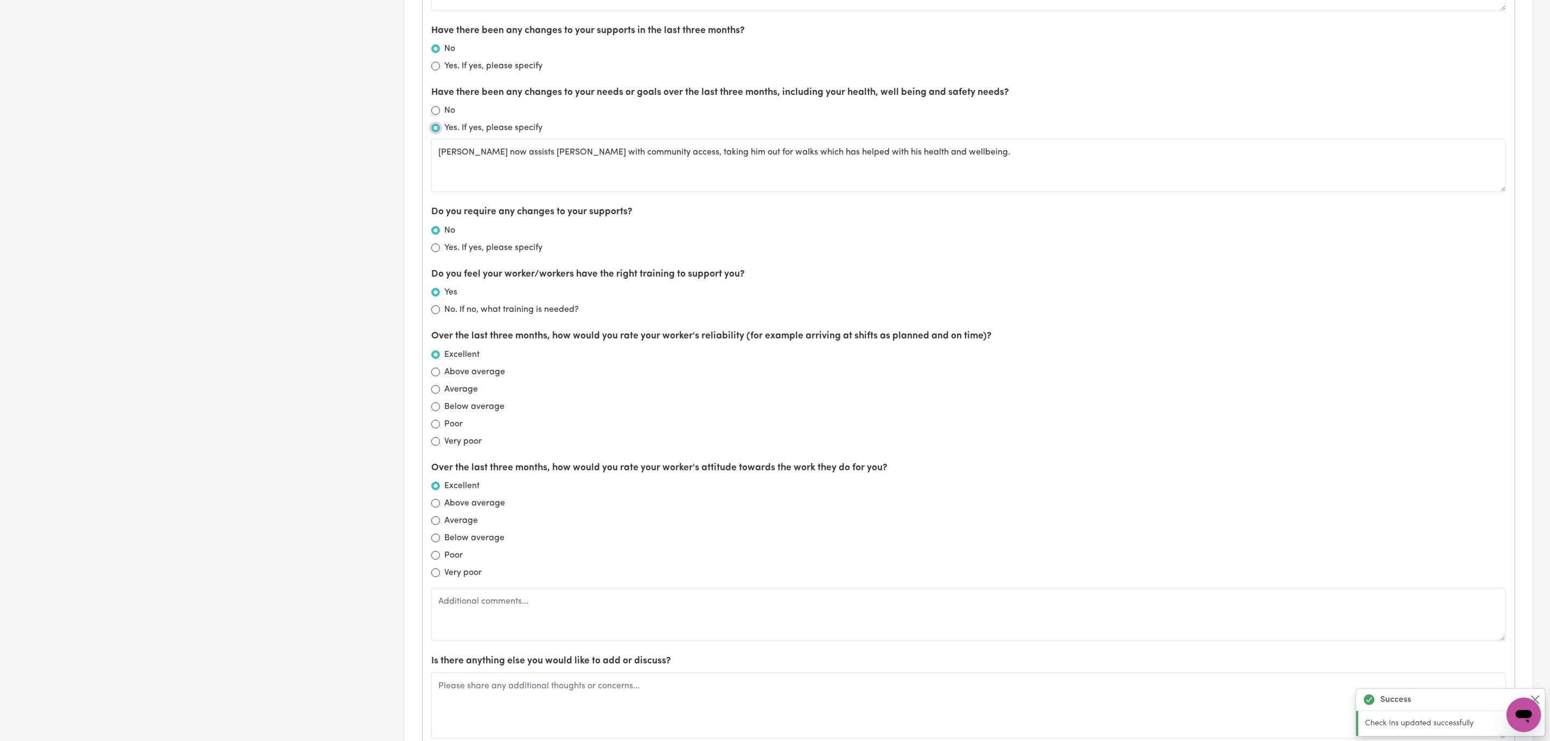
scroll to position [895, 0]
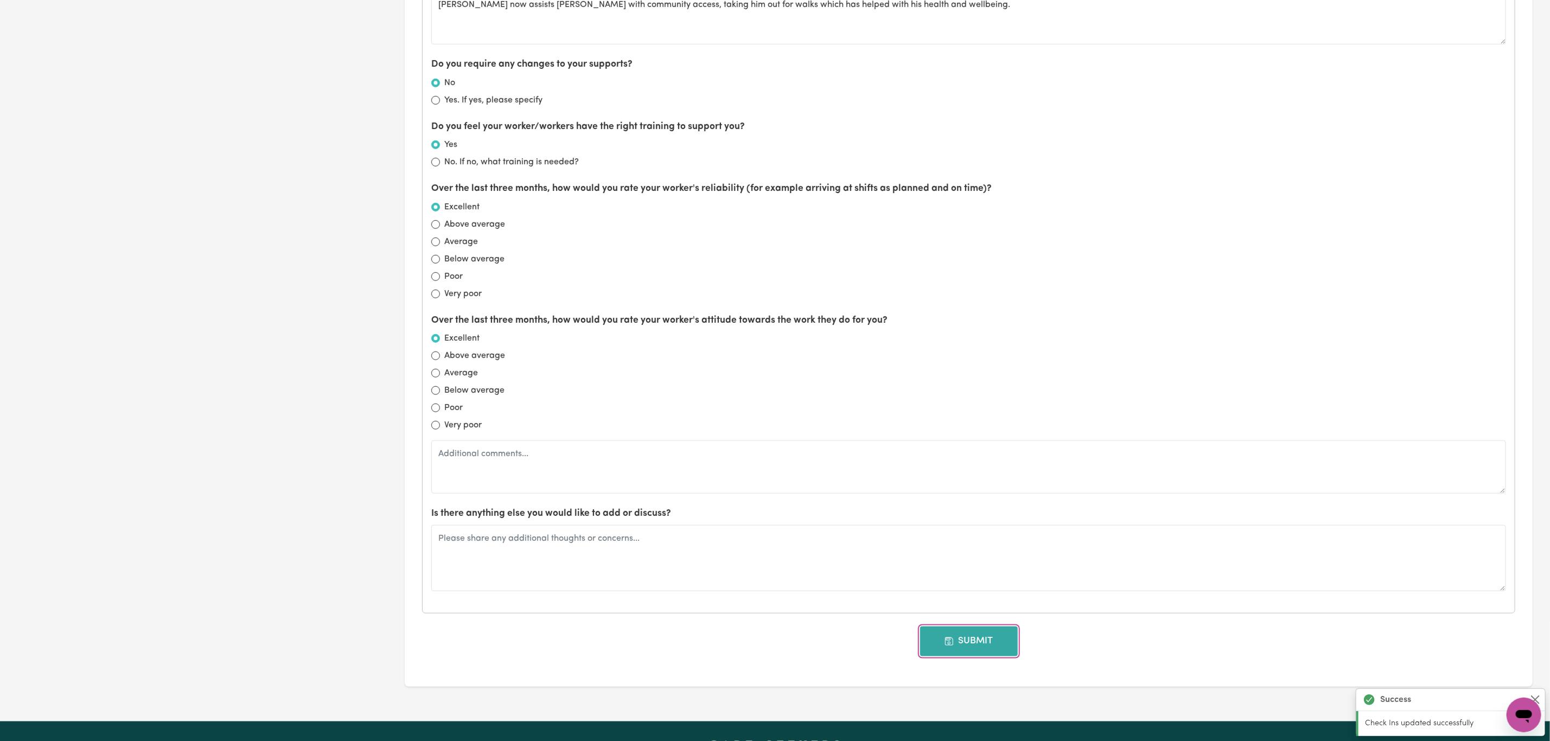
click at [993, 637] on button "Submit" at bounding box center [969, 641] width 98 height 29
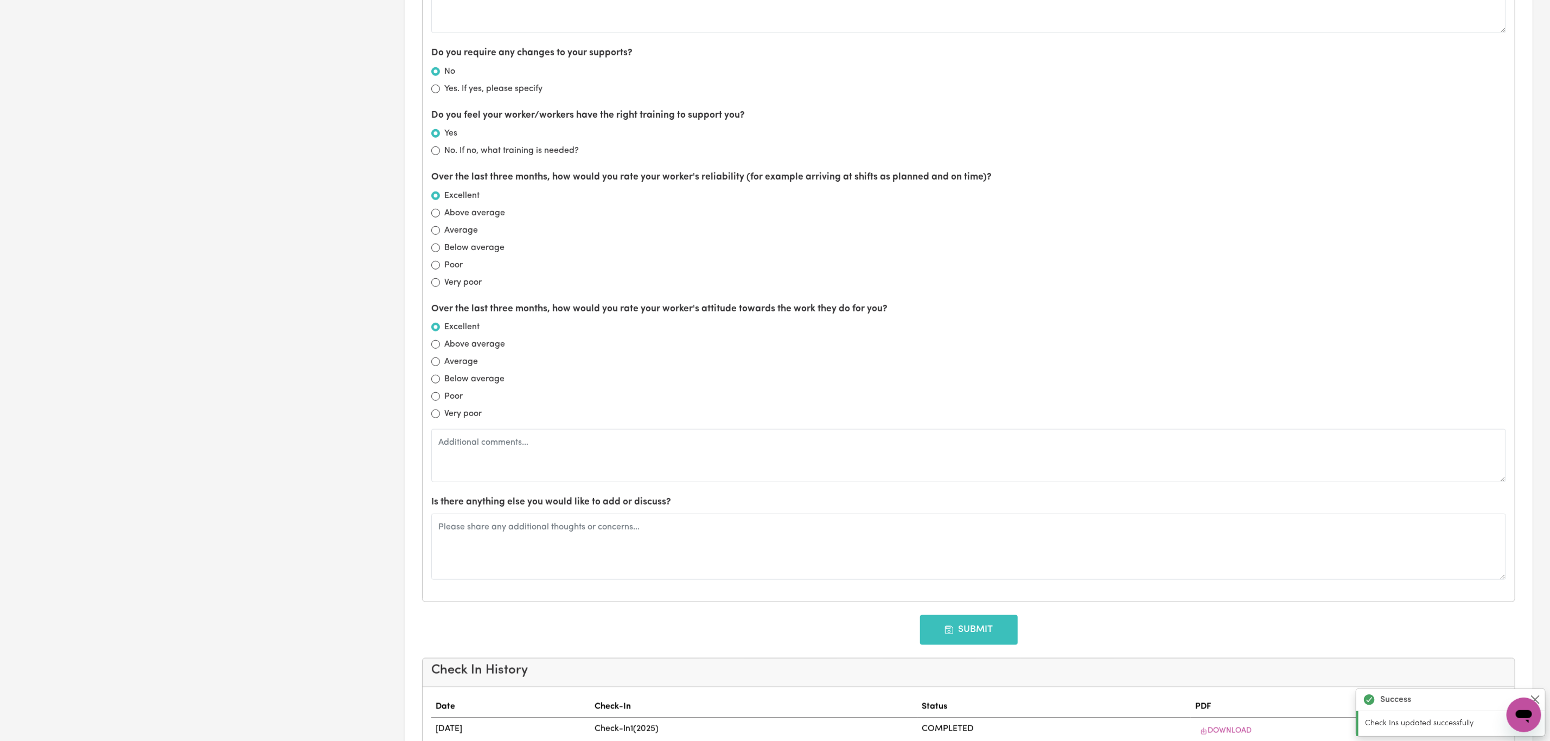
type input "[DATE]"
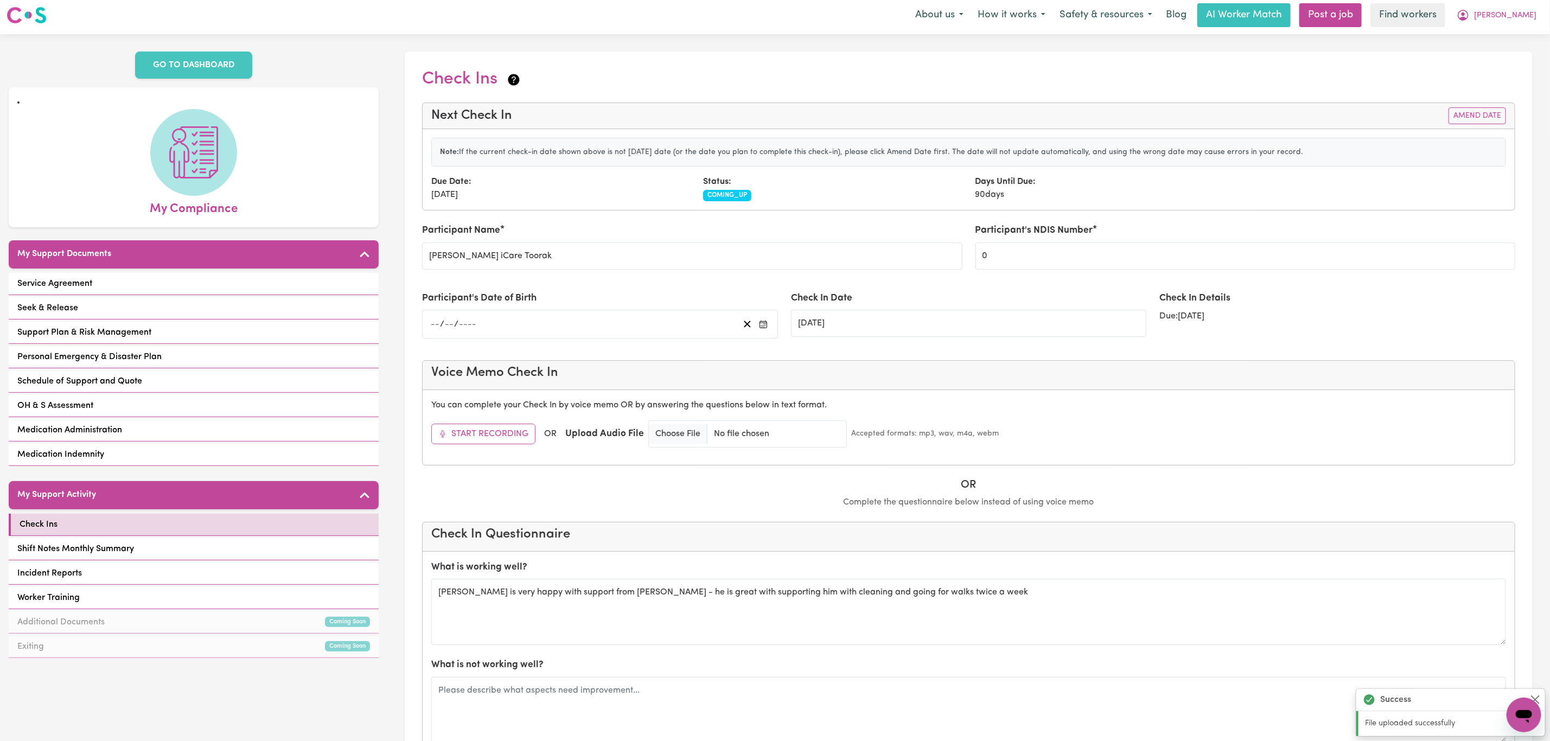
scroll to position [0, 0]
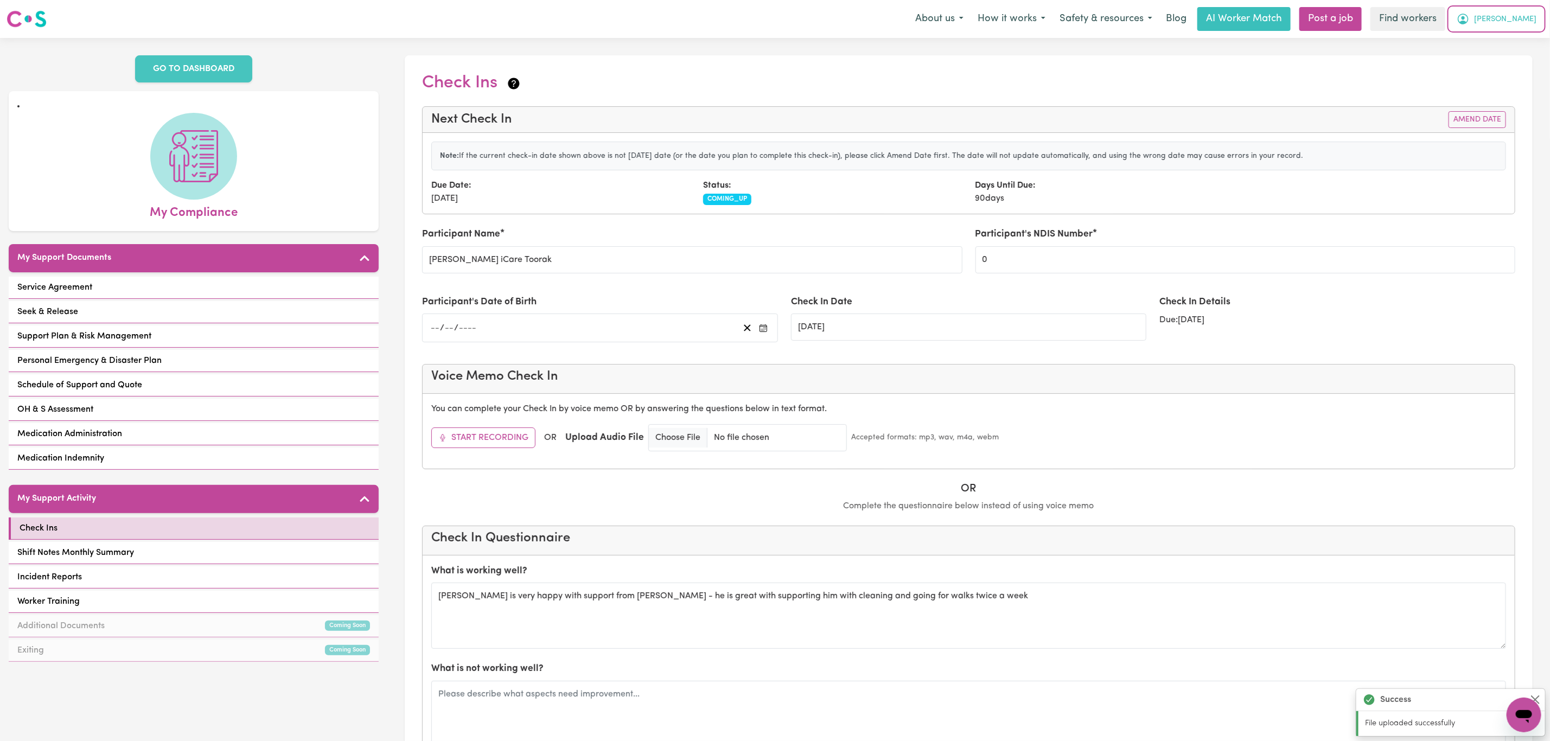
click at [1535, 20] on span "[PERSON_NAME]" at bounding box center [1505, 20] width 62 height 12
click at [1506, 59] on link "Logout" at bounding box center [1501, 62] width 86 height 21
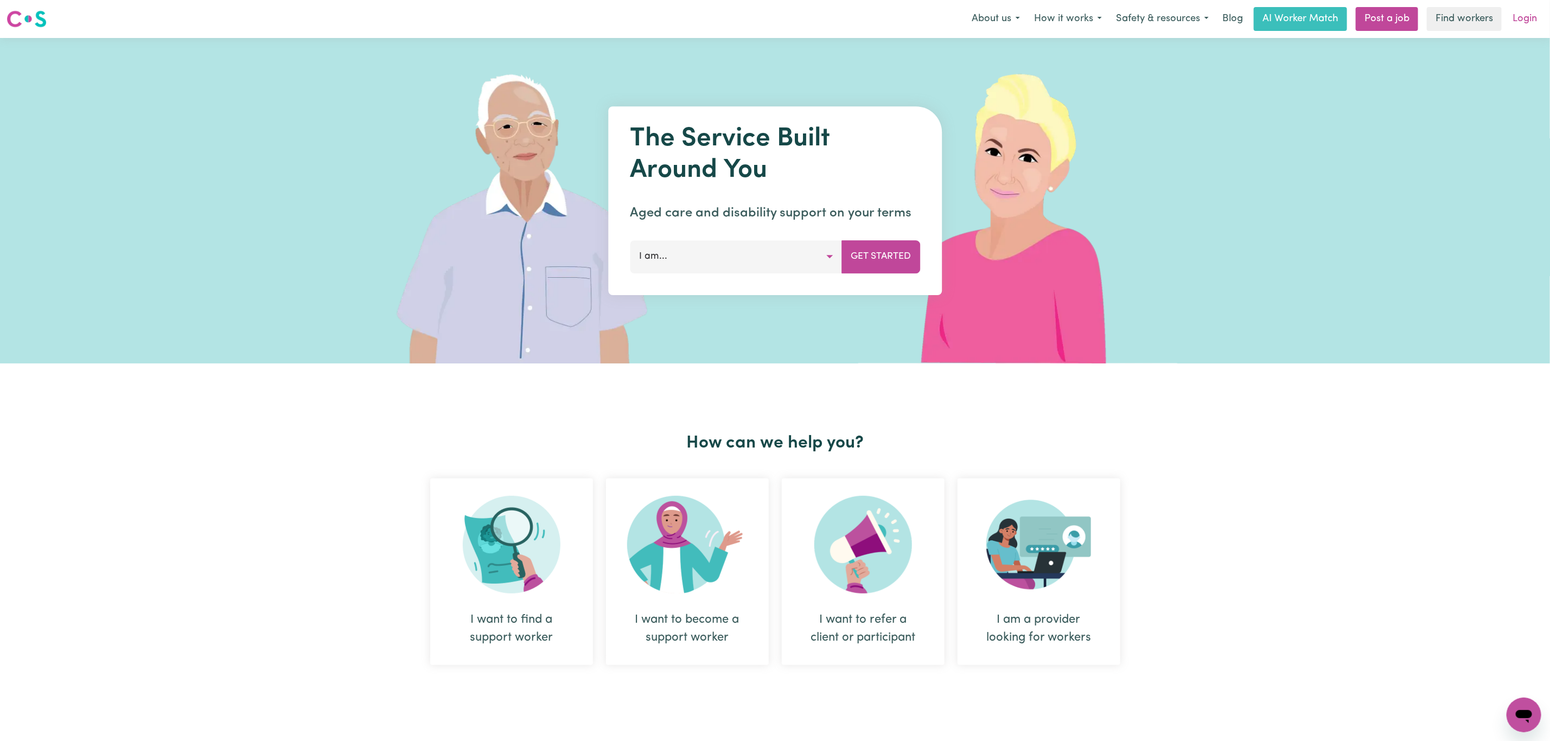
click at [1520, 15] on link "Login" at bounding box center [1524, 19] width 37 height 24
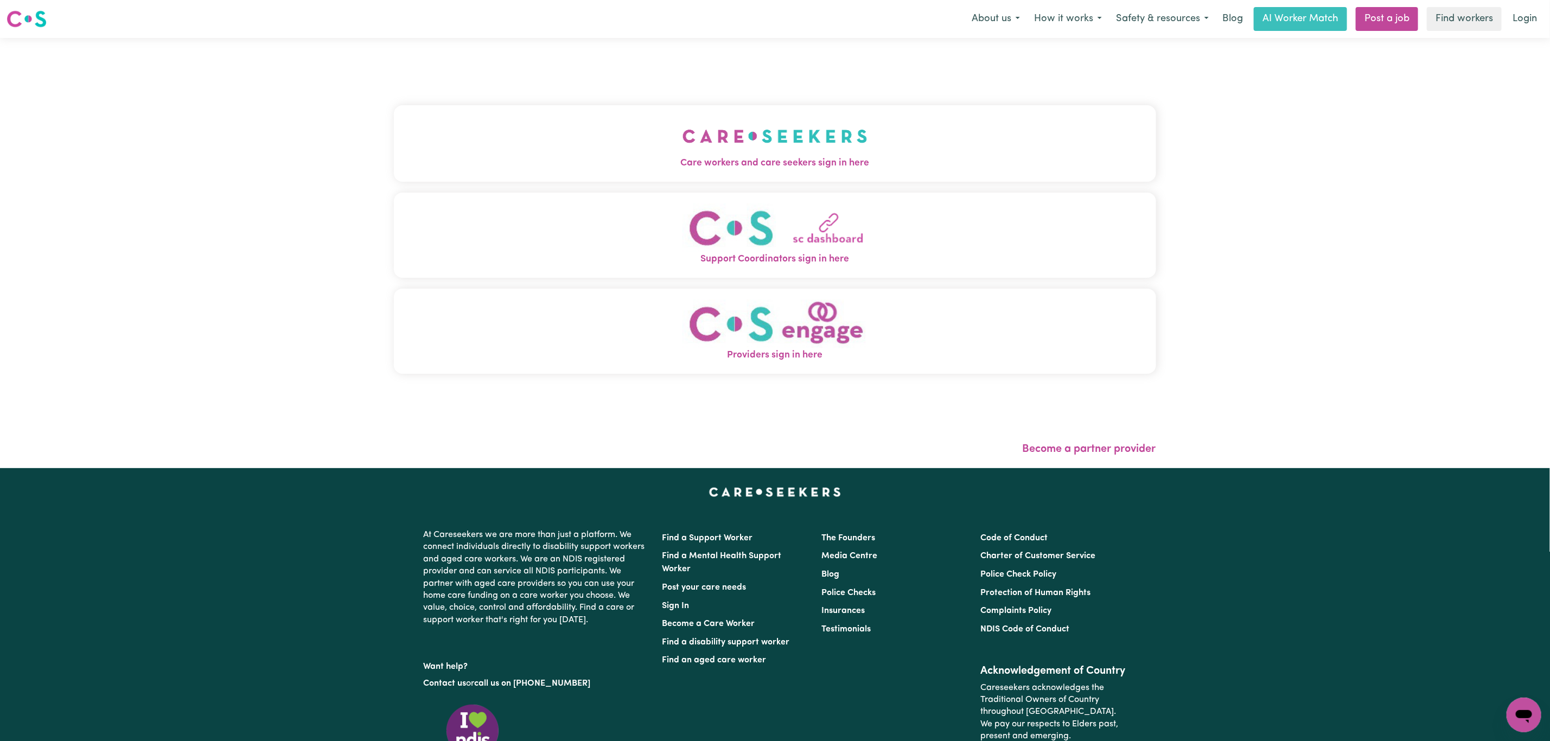
click at [424, 151] on button "Care workers and care seekers sign in here" at bounding box center [775, 143] width 762 height 76
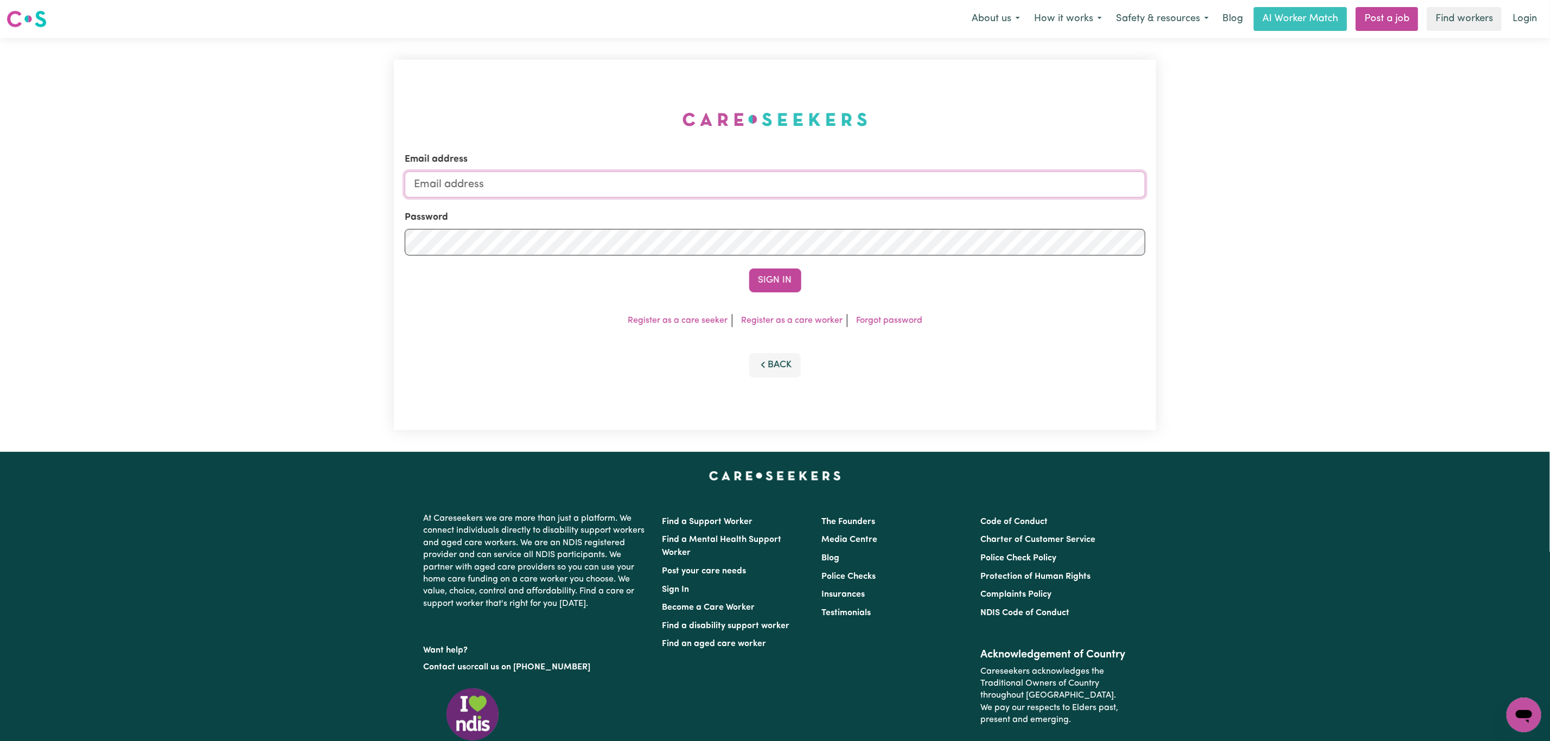
type input "[PERSON_NAME][EMAIL_ADDRESS][DOMAIN_NAME]"
click at [492, 188] on input "[PERSON_NAME][EMAIL_ADDRESS][DOMAIN_NAME]" at bounding box center [775, 184] width 741 height 26
click at [785, 285] on button "Sign In" at bounding box center [775, 281] width 52 height 24
